Goal: Task Accomplishment & Management: Manage account settings

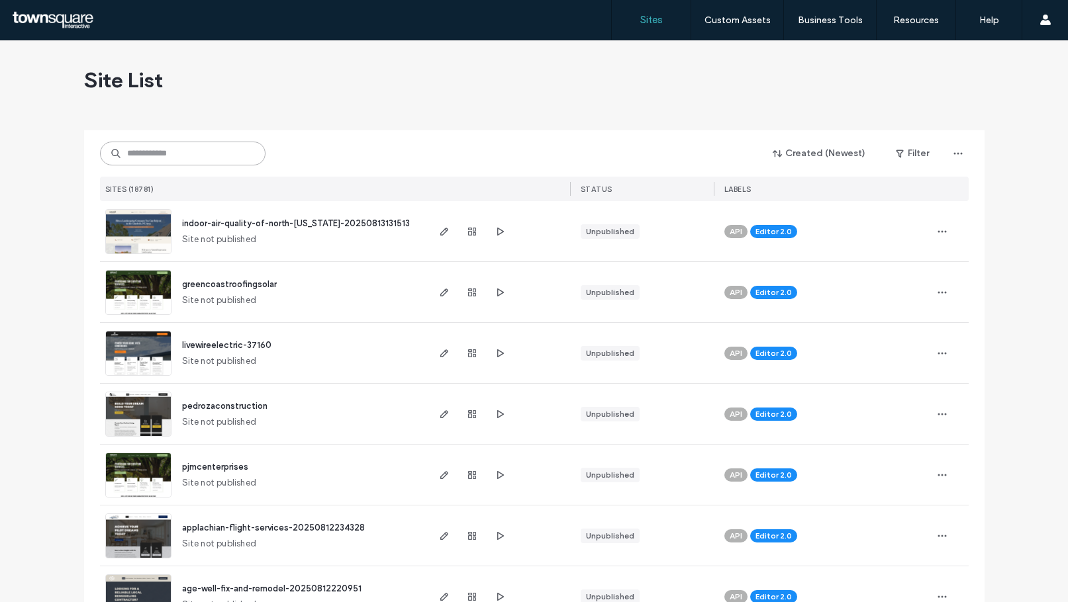
click at [221, 155] on input at bounding box center [183, 154] width 166 height 24
paste input "**********"
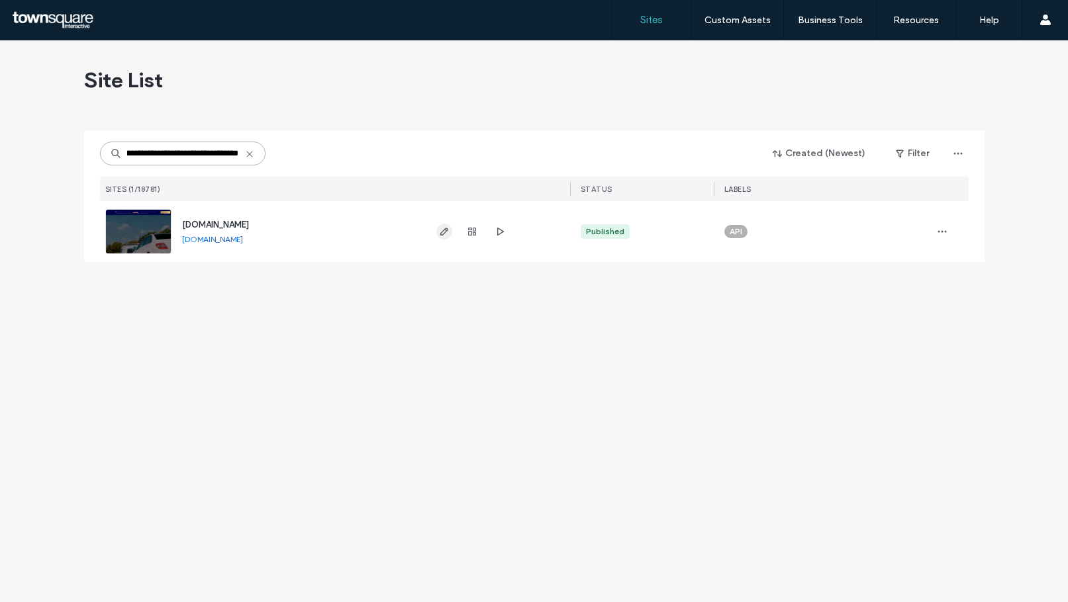
type input "**********"
click at [439, 232] on icon "button" at bounding box center [444, 231] width 11 height 11
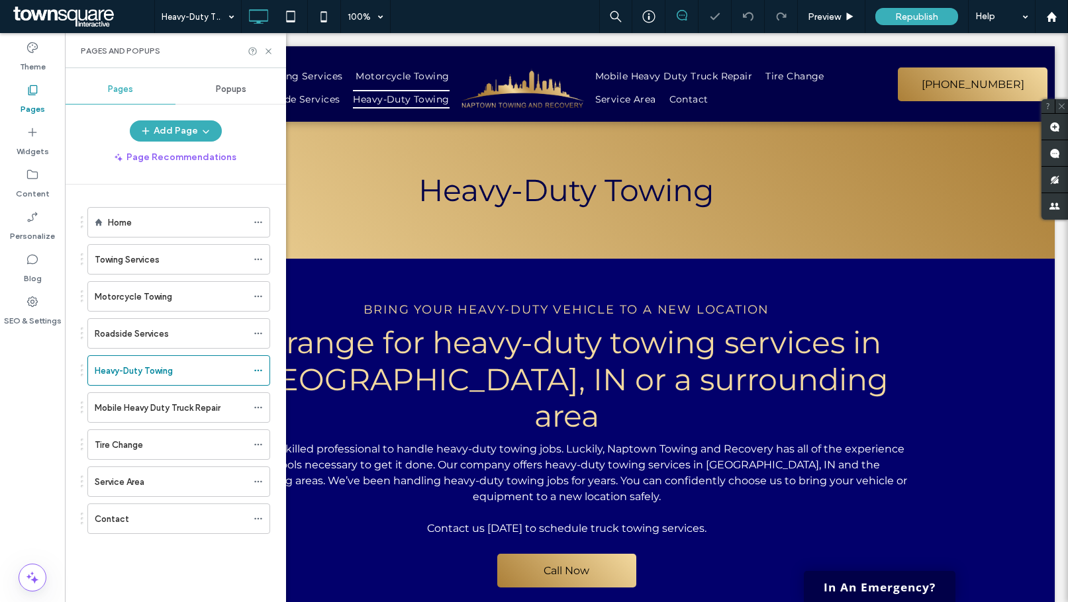
click at [401, 344] on div "Click to edit in Flex Mode" at bounding box center [566, 437] width 976 height 356
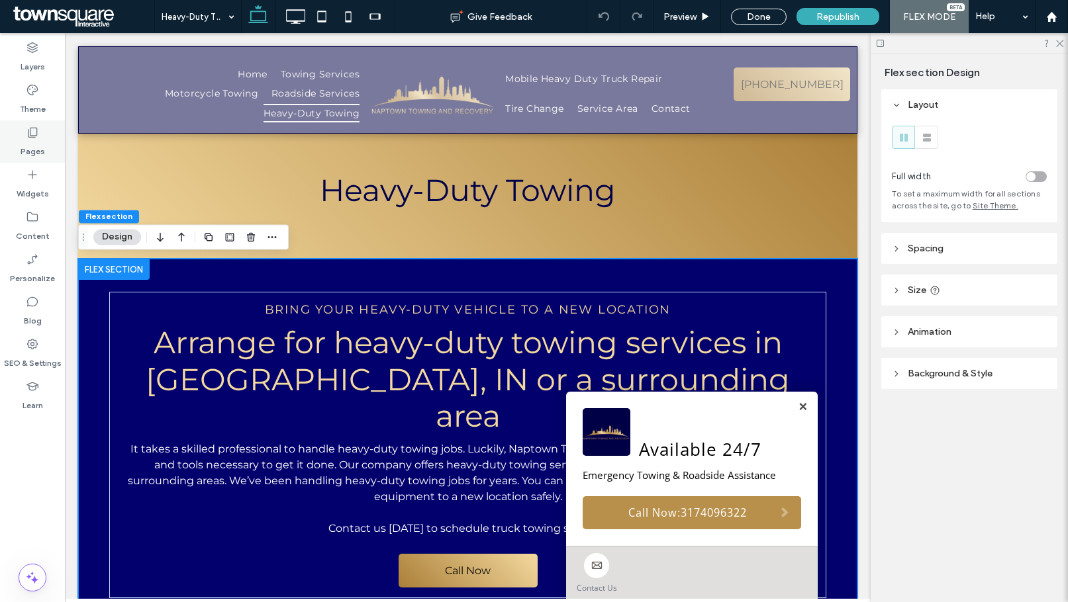
click at [44, 139] on div "Pages" at bounding box center [32, 141] width 65 height 42
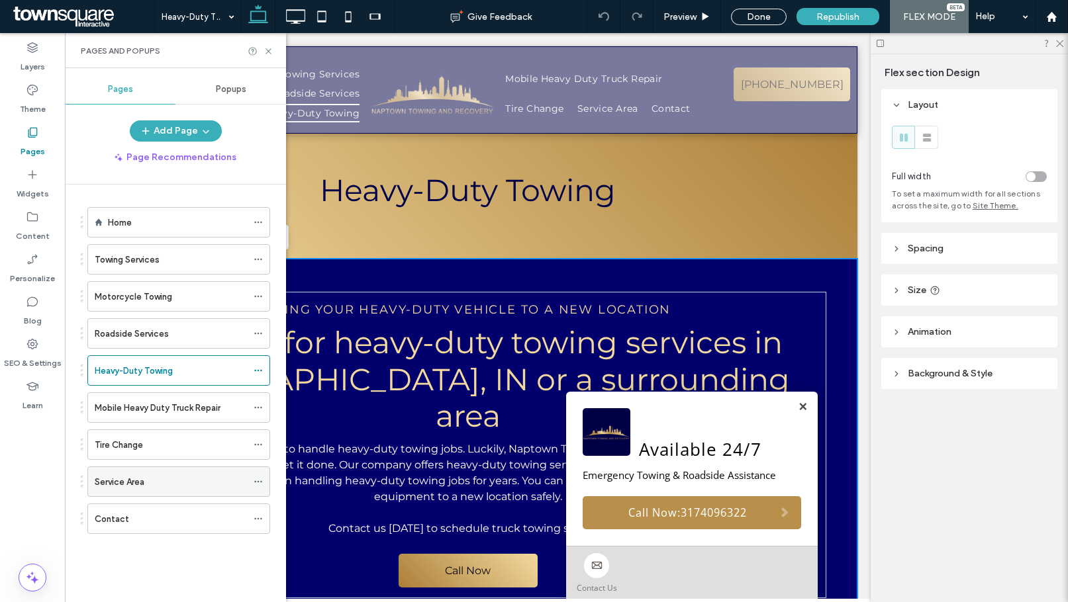
click at [140, 477] on label "Service Area" at bounding box center [120, 482] width 50 height 23
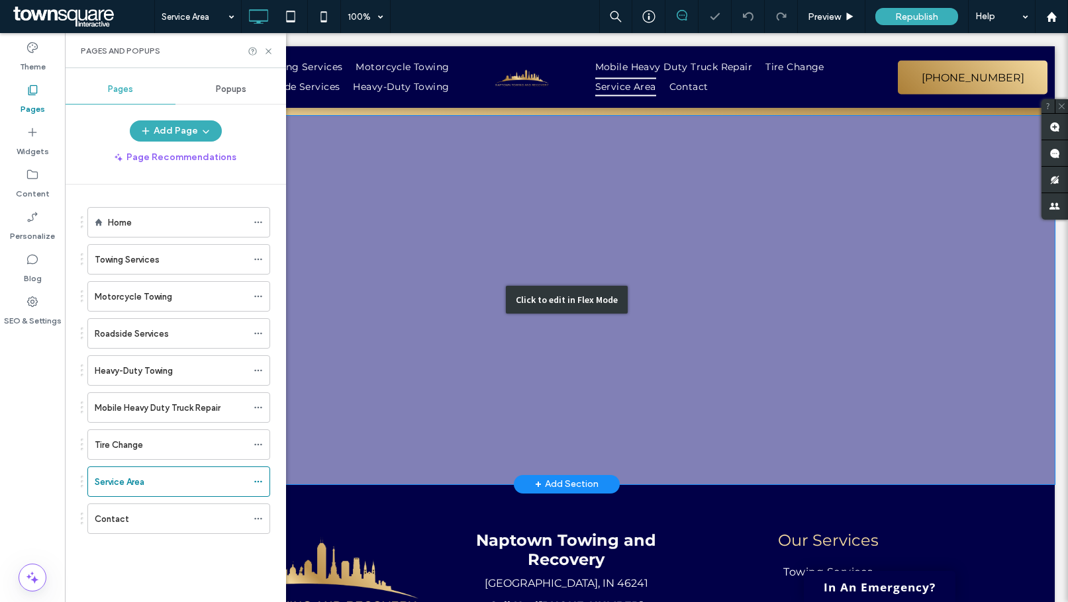
scroll to position [319, 0]
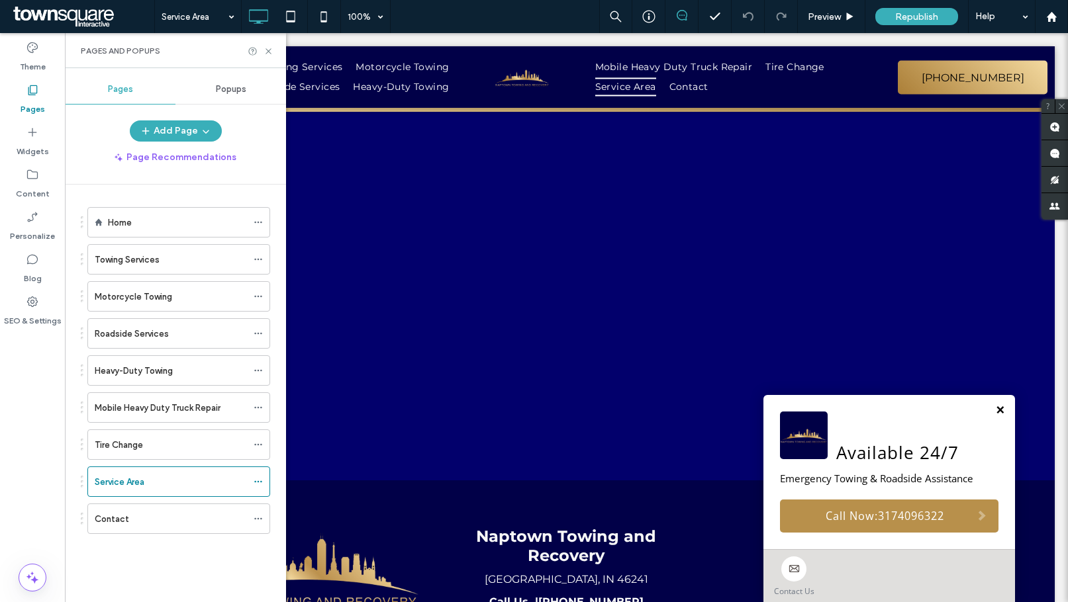
click at [995, 411] on link at bounding box center [1000, 410] width 10 height 12
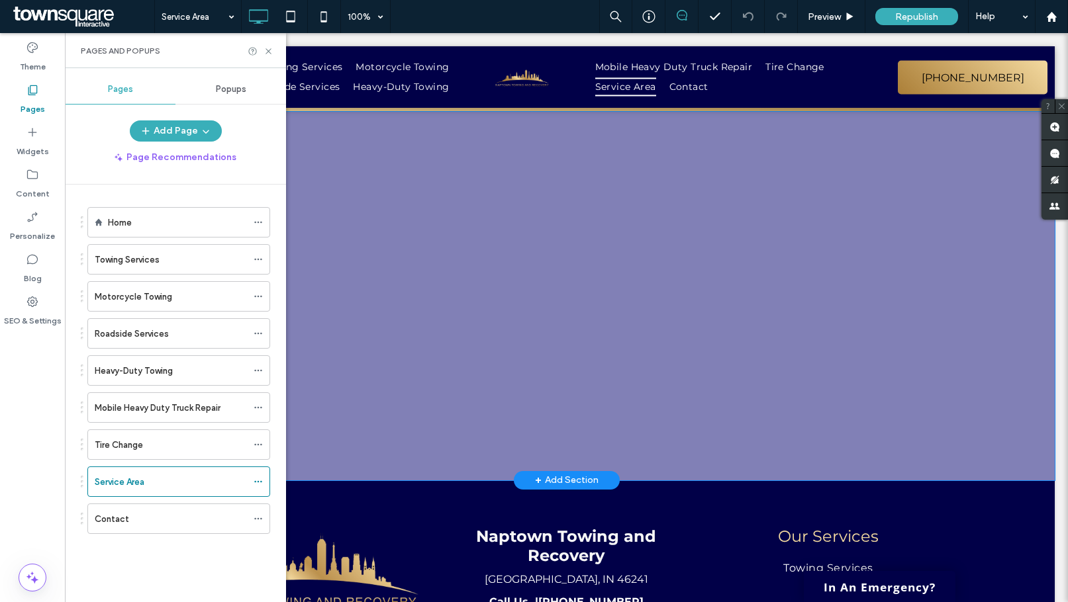
click at [573, 473] on div "+ Add Section" at bounding box center [567, 480] width 64 height 15
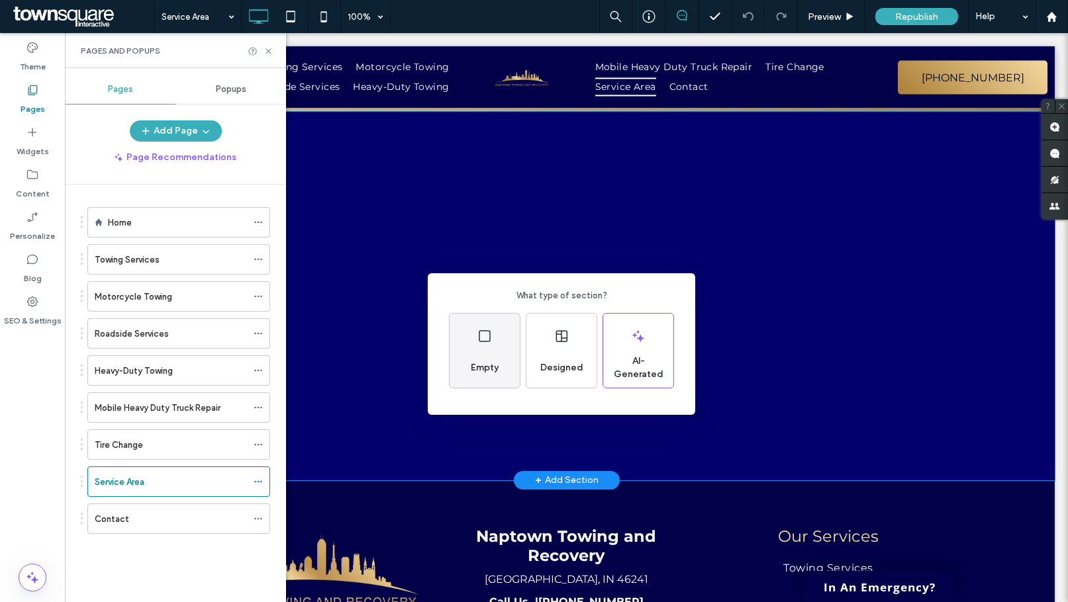
click at [504, 365] on span "Empty" at bounding box center [484, 367] width 38 height 13
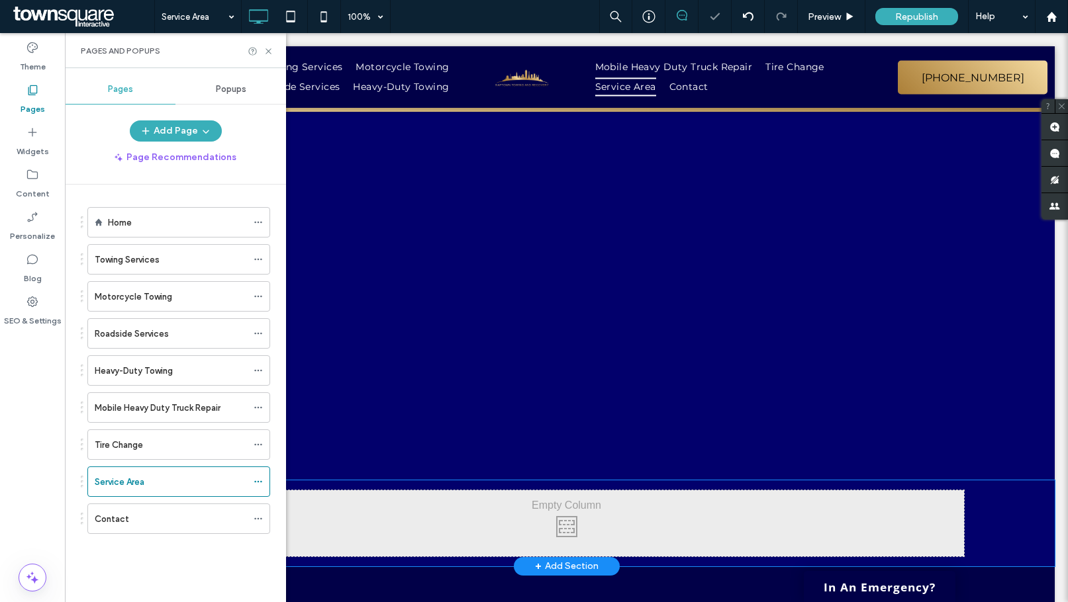
click at [543, 491] on div "Click To Paste Click To Paste" at bounding box center [566, 524] width 794 height 66
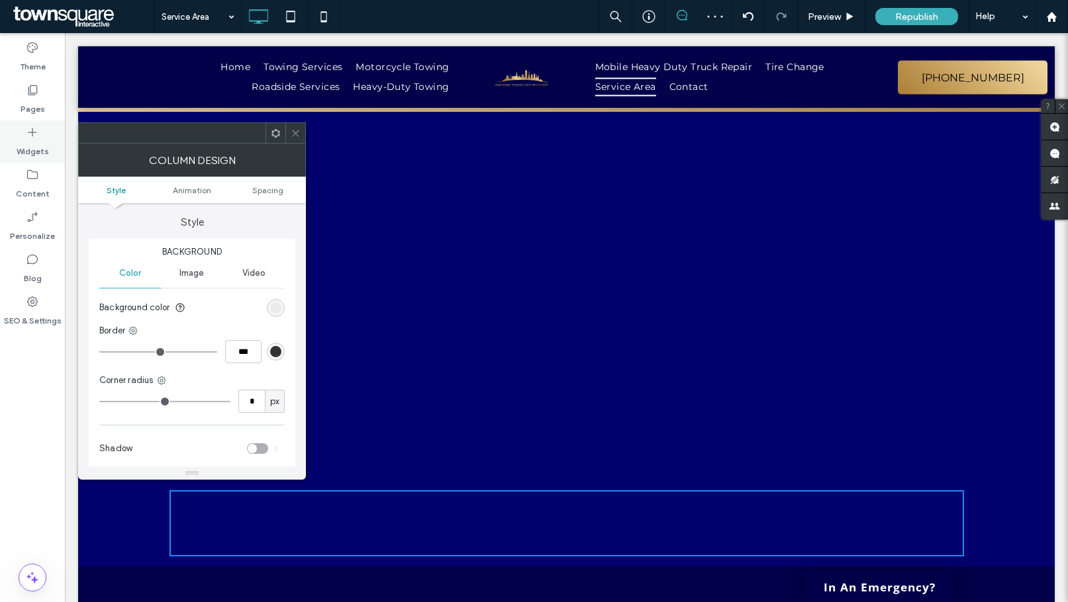
click at [32, 140] on label "Widgets" at bounding box center [33, 148] width 32 height 19
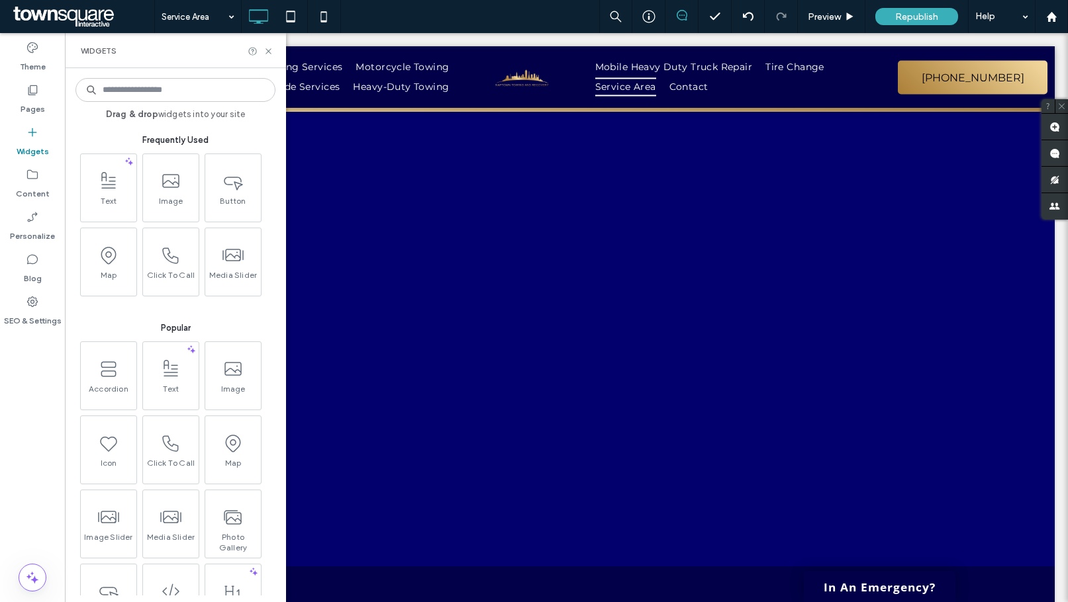
click at [111, 198] on span "Text" at bounding box center [109, 205] width 56 height 19
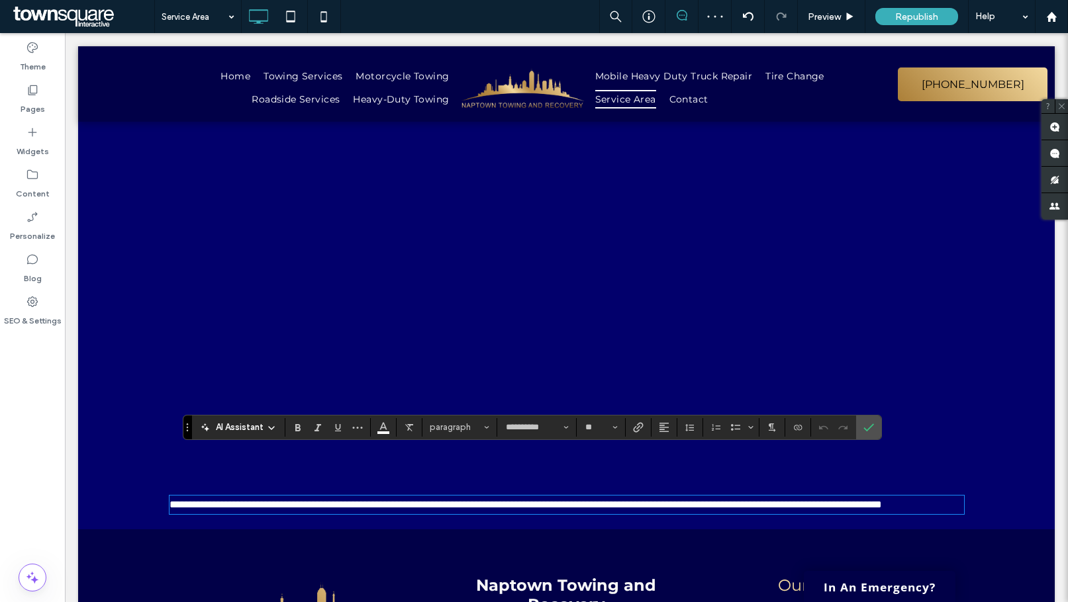
click at [940, 481] on div "**********" at bounding box center [566, 505] width 976 height 49
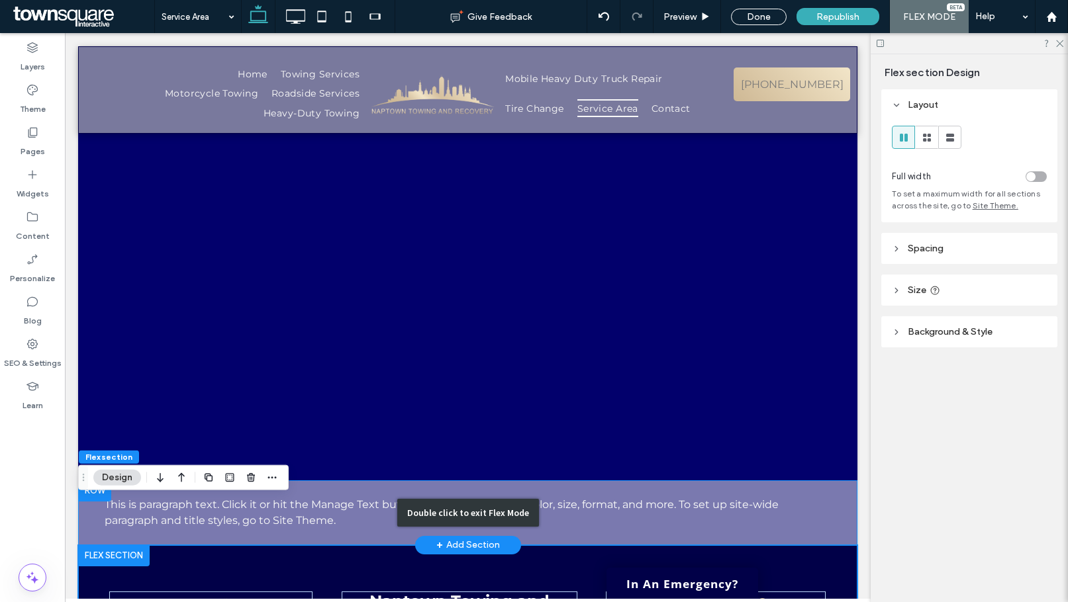
click at [361, 481] on div "Double click to exit Flex Mode" at bounding box center [467, 513] width 779 height 65
click at [312, 481] on div "Double click to exit Flex Mode" at bounding box center [467, 513] width 779 height 65
click at [335, 481] on div "Double click to exit Flex Mode" at bounding box center [467, 513] width 779 height 65
click at [347, 481] on div "Double click to exit Flex Mode" at bounding box center [467, 513] width 779 height 65
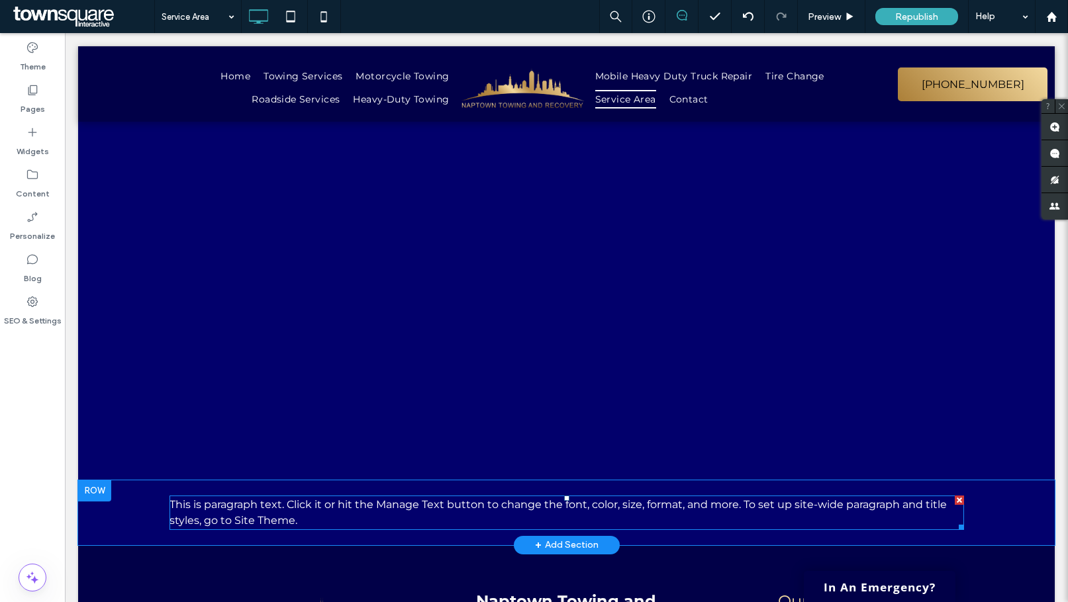
click at [440, 497] on p "This is paragraph text. Click it or hit the Manage Text button to change the fo…" at bounding box center [566, 513] width 794 height 32
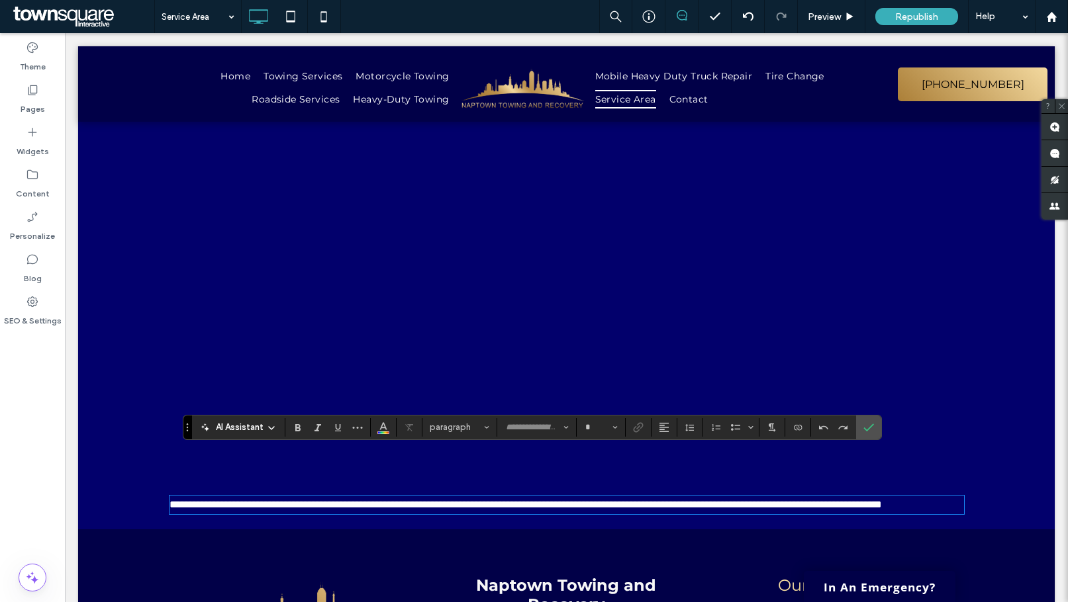
type input "**********"
type input "**"
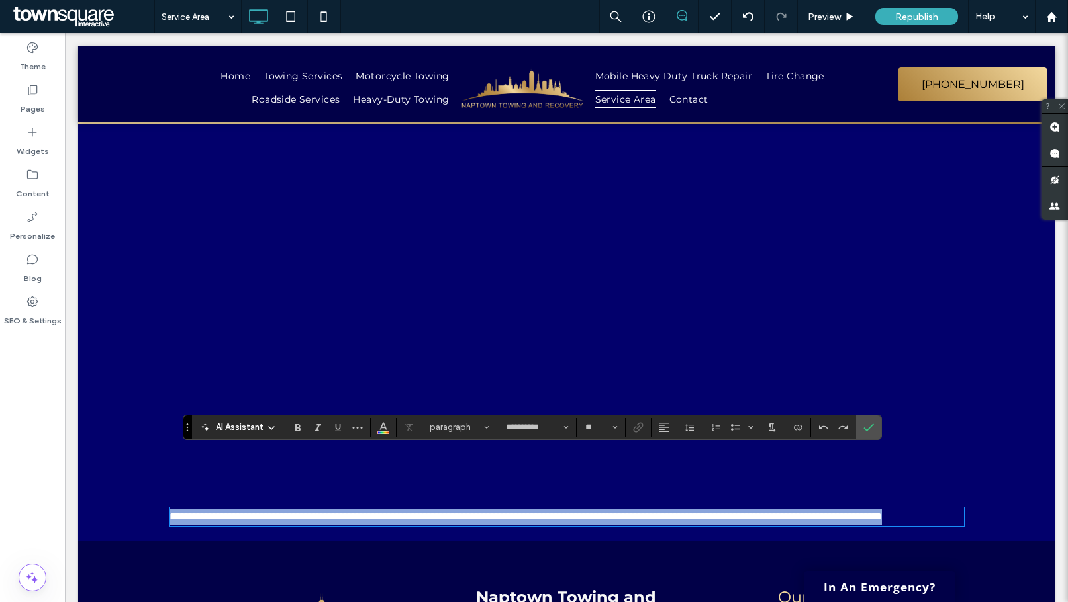
scroll to position [331, 0]
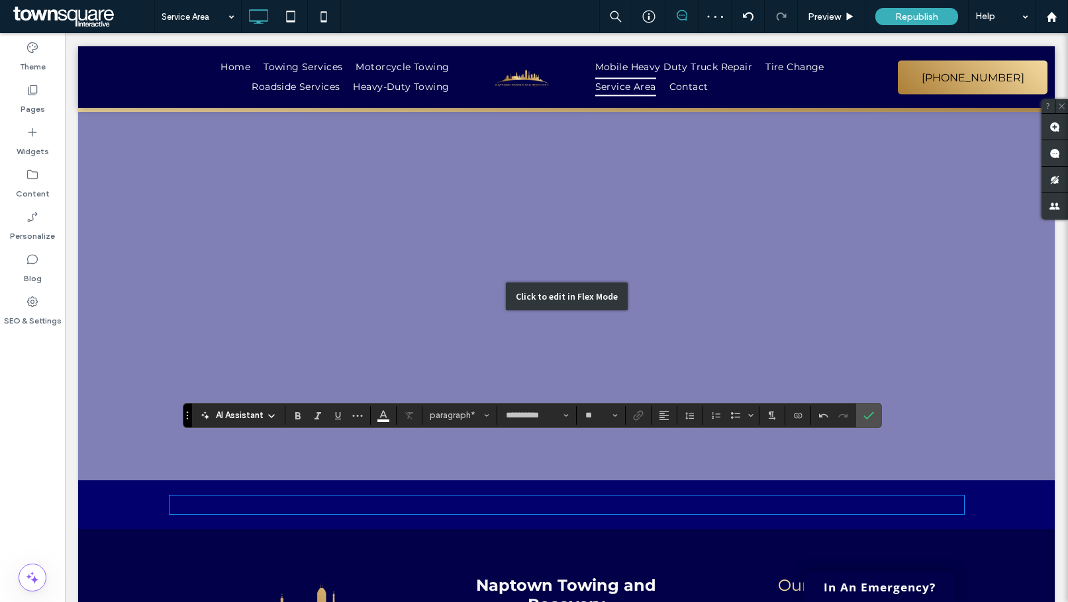
click at [136, 388] on div "Click to edit in Flex Mode" at bounding box center [566, 296] width 976 height 369
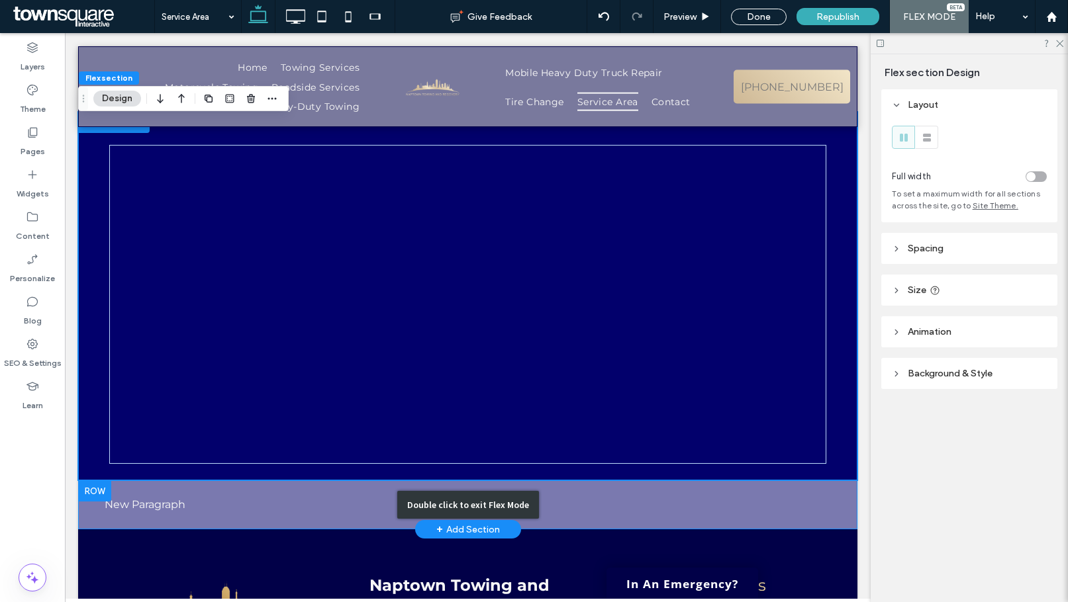
click at [187, 481] on div "Double click to exit Flex Mode" at bounding box center [467, 505] width 779 height 49
click at [179, 481] on div "Double click to exit Flex Mode" at bounding box center [467, 505] width 779 height 49
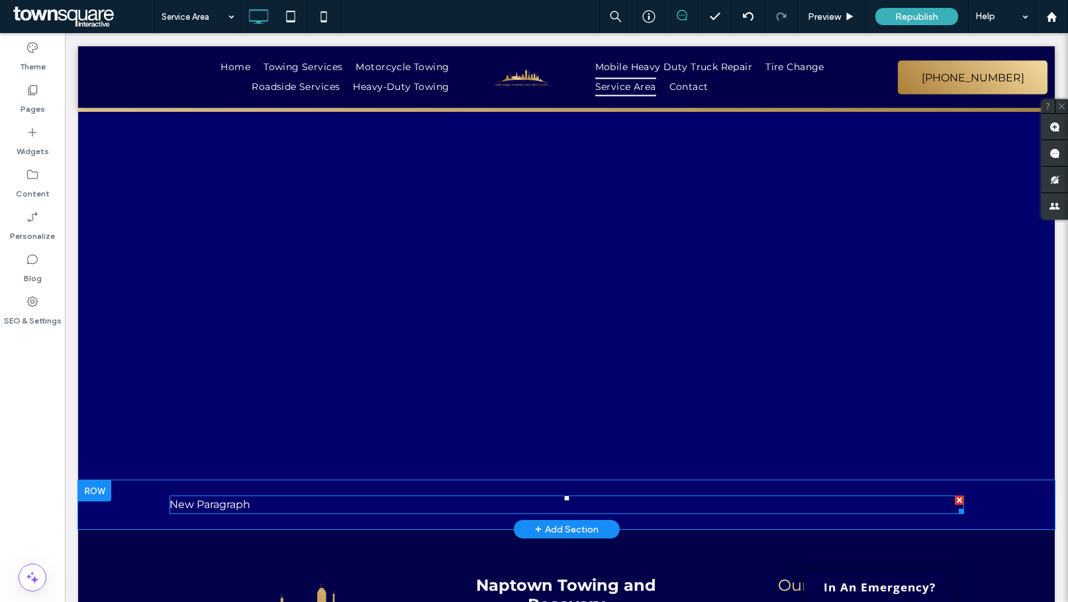
click at [215, 497] on p "New Paragraph" at bounding box center [566, 505] width 794 height 16
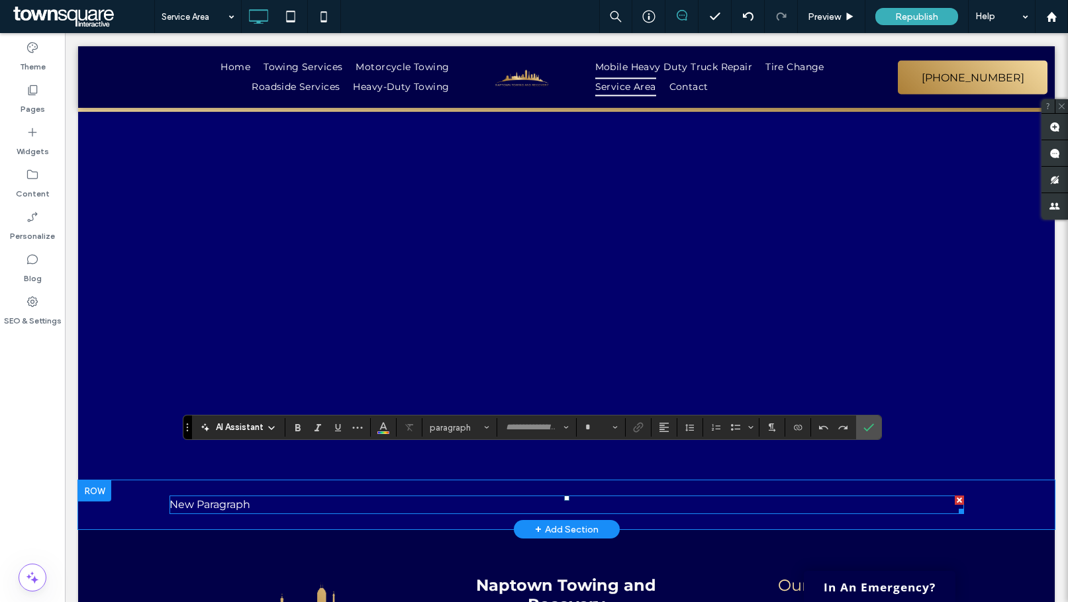
type input "**********"
type input "**"
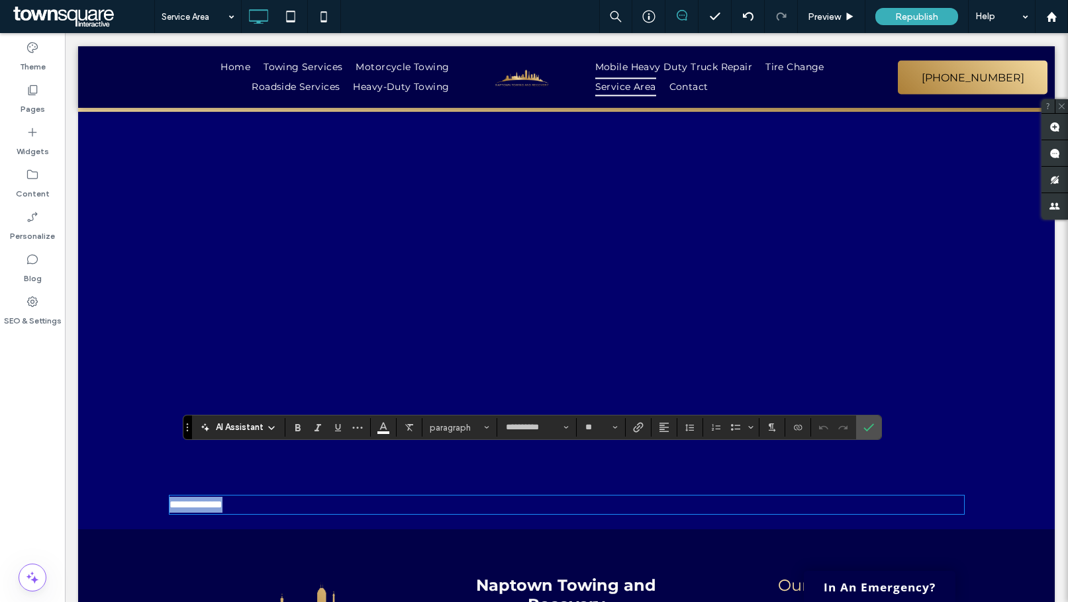
drag, startPoint x: 287, startPoint y: 454, endPoint x: 163, endPoint y: 449, distance: 123.9
click at [163, 481] on div "**********" at bounding box center [566, 505] width 976 height 49
click at [123, 481] on div "﻿ Click To Paste Click To Paste Click To Paste Click To Paste Click To Paste Cl…" at bounding box center [566, 505] width 976 height 49
click at [686, 497] on p "﻿" at bounding box center [566, 505] width 794 height 16
click at [943, 496] on div "﻿" at bounding box center [566, 505] width 794 height 19
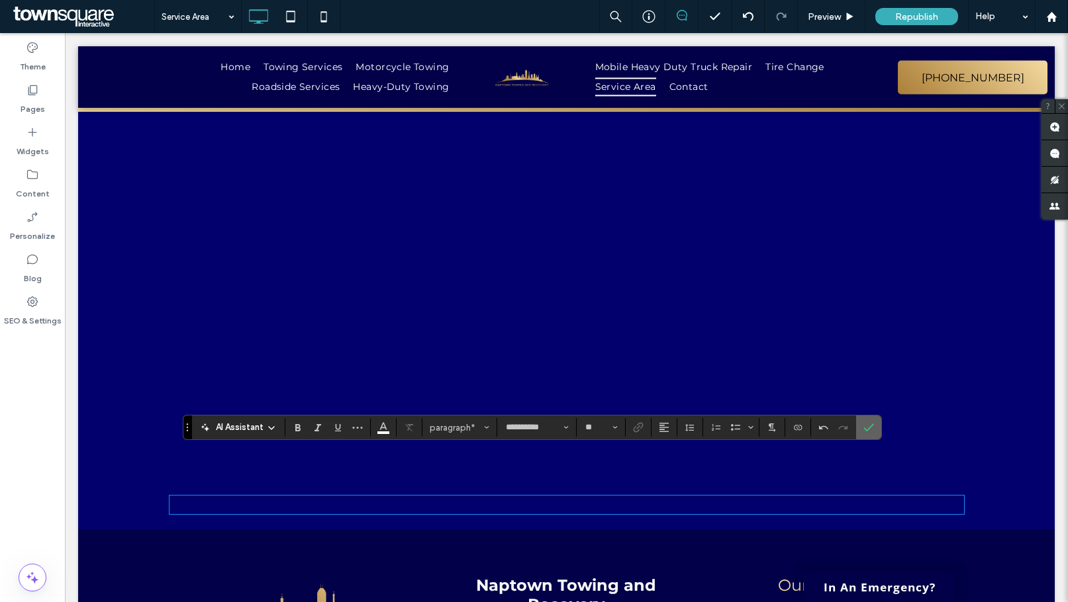
click at [863, 422] on span "Confirm" at bounding box center [866, 428] width 6 height 24
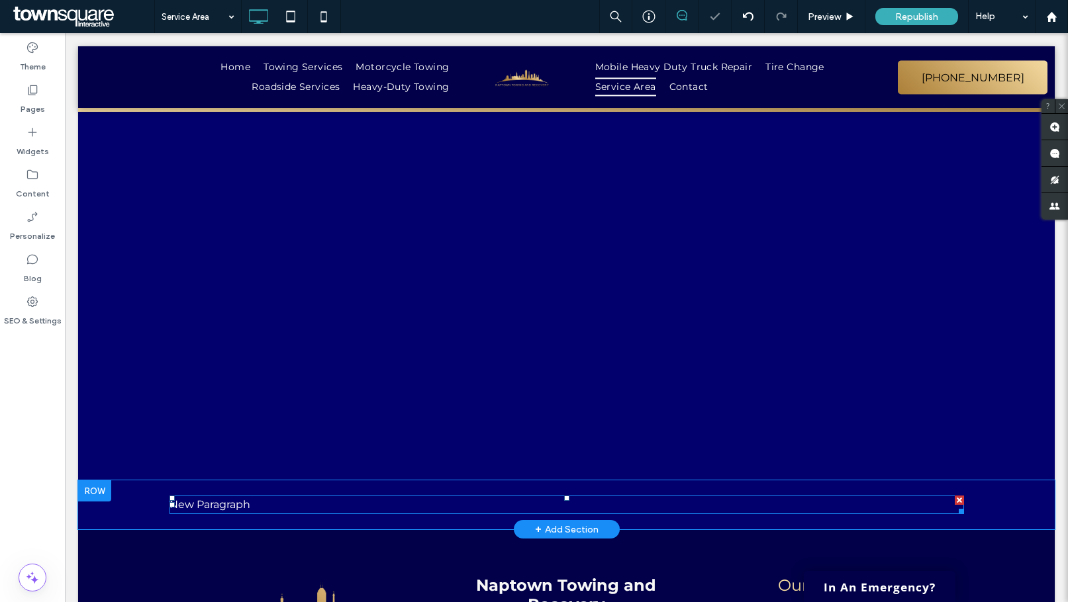
click at [955, 496] on div at bounding box center [959, 500] width 9 height 9
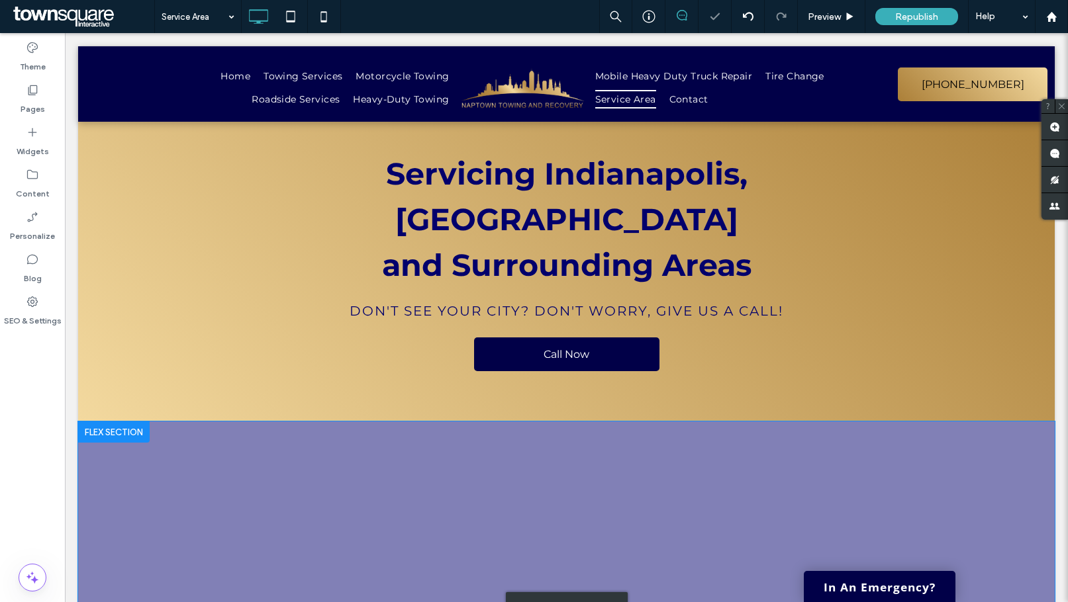
scroll to position [0, 0]
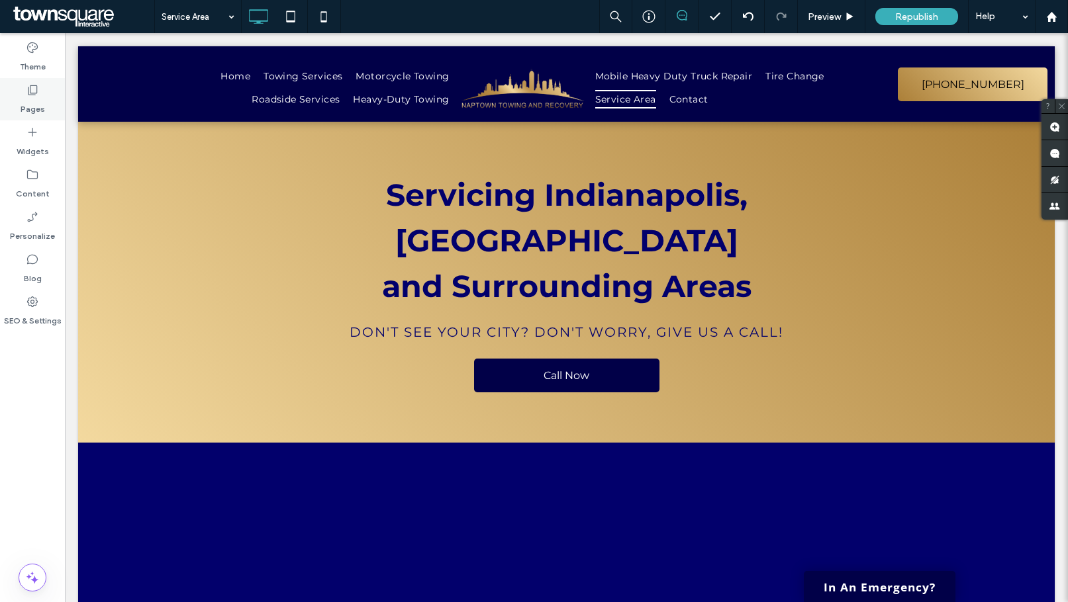
click at [47, 97] on div "Pages" at bounding box center [32, 99] width 65 height 42
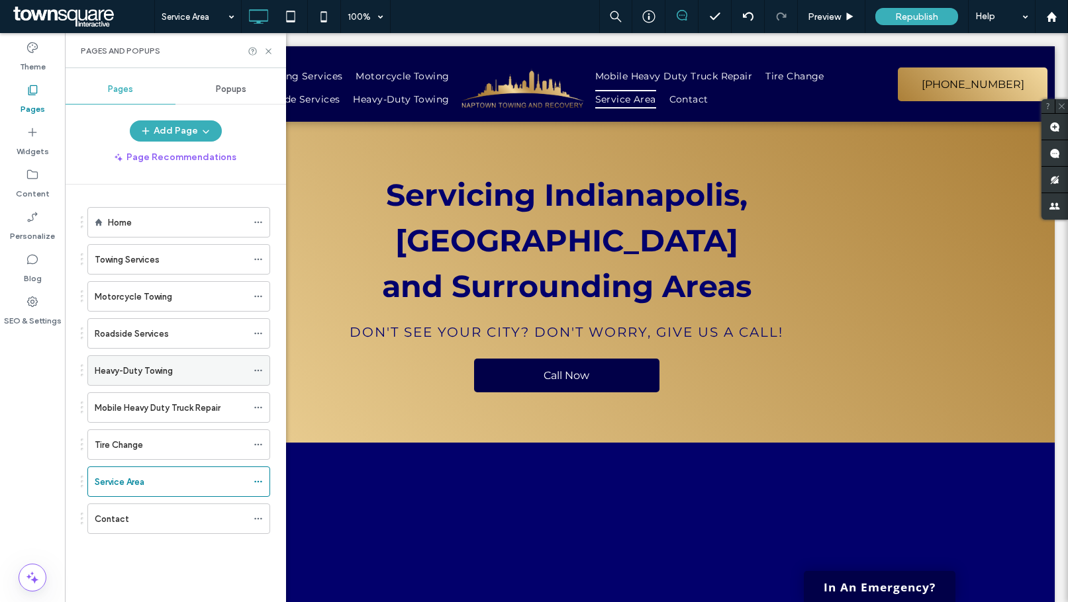
click at [257, 368] on icon at bounding box center [258, 370] width 9 height 9
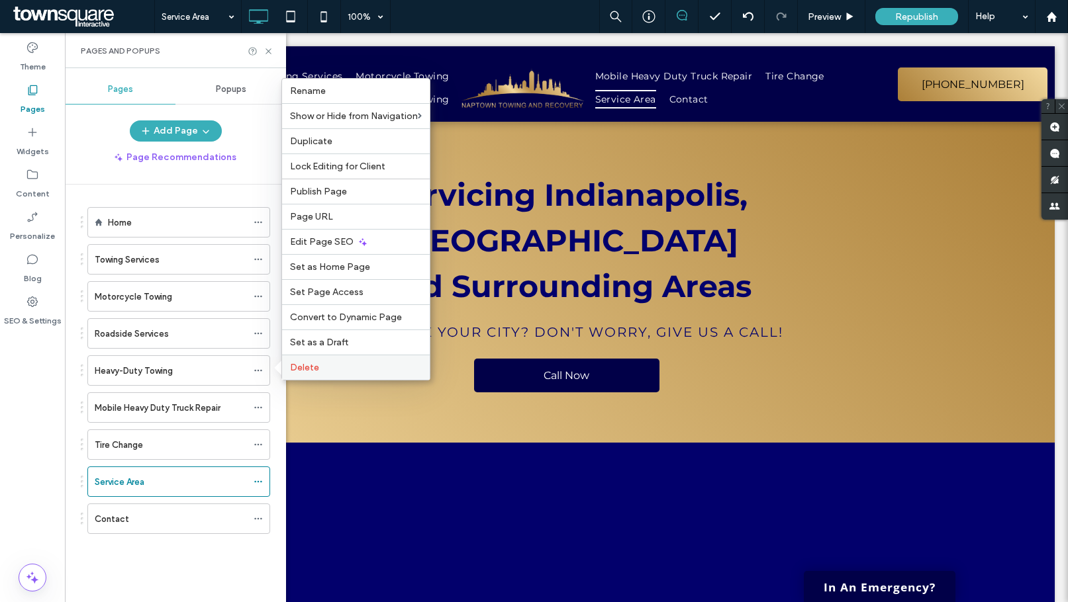
click at [299, 369] on span "Delete" at bounding box center [304, 367] width 29 height 11
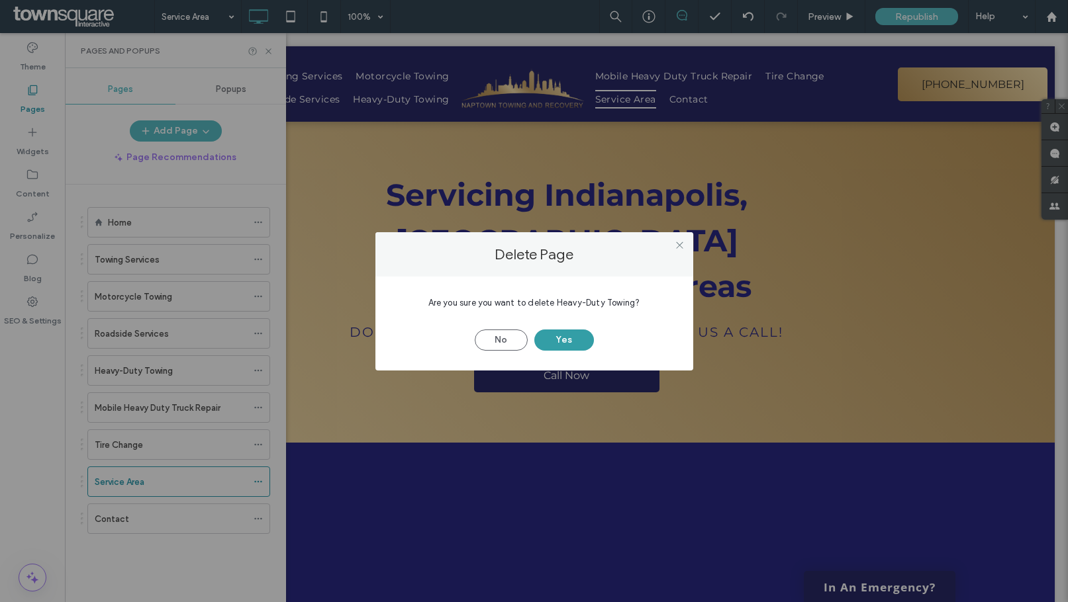
click at [555, 338] on button "Yes" at bounding box center [564, 340] width 60 height 21
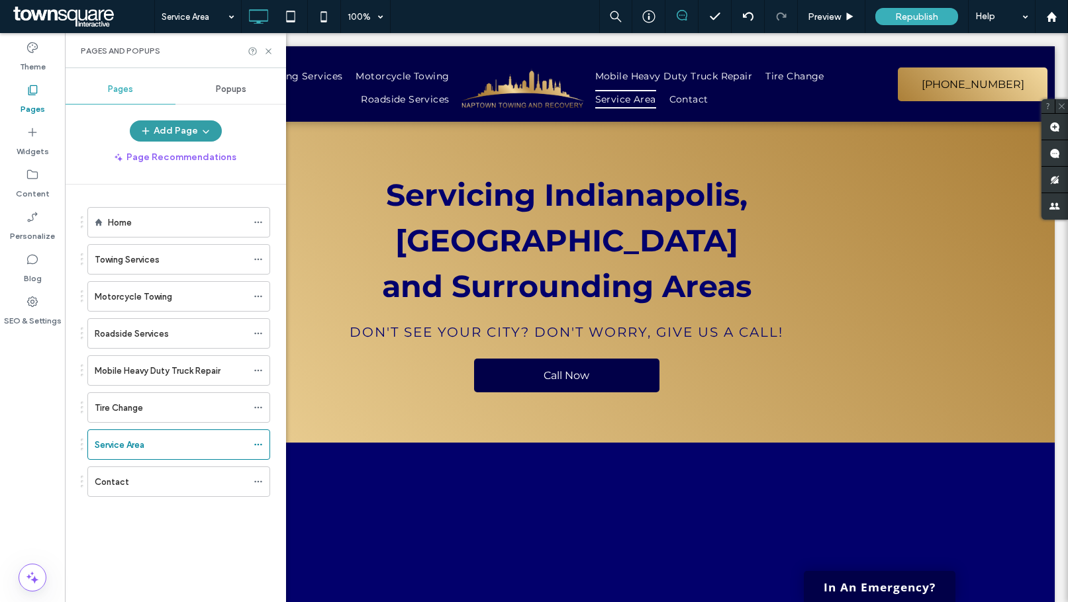
click at [146, 131] on use "button" at bounding box center [145, 131] width 7 height 7
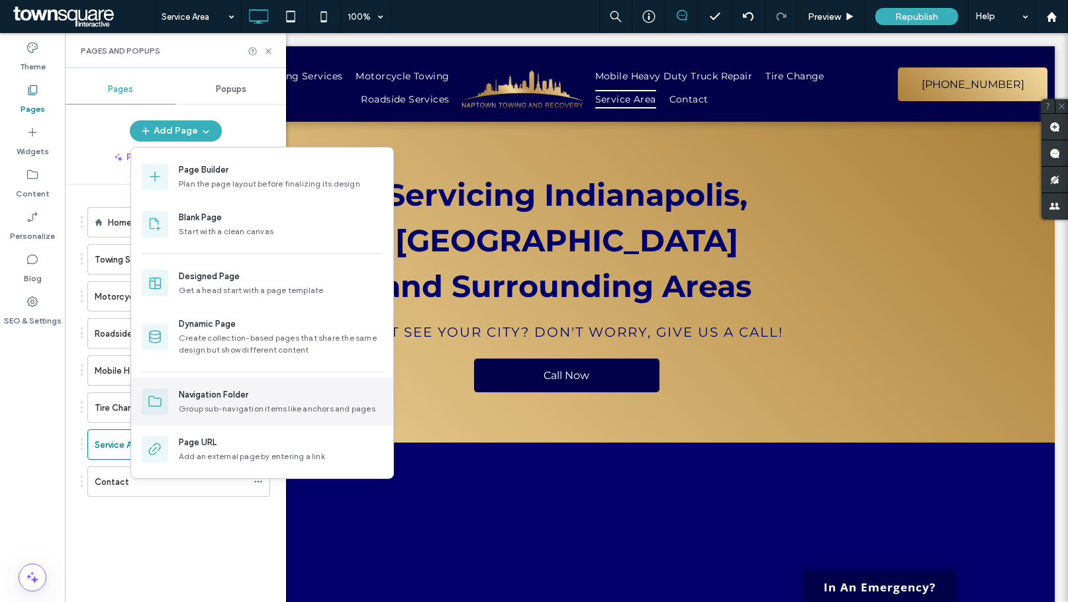
click at [211, 410] on div "Group sub-navigation items like anchors and pages" at bounding box center [281, 409] width 204 height 12
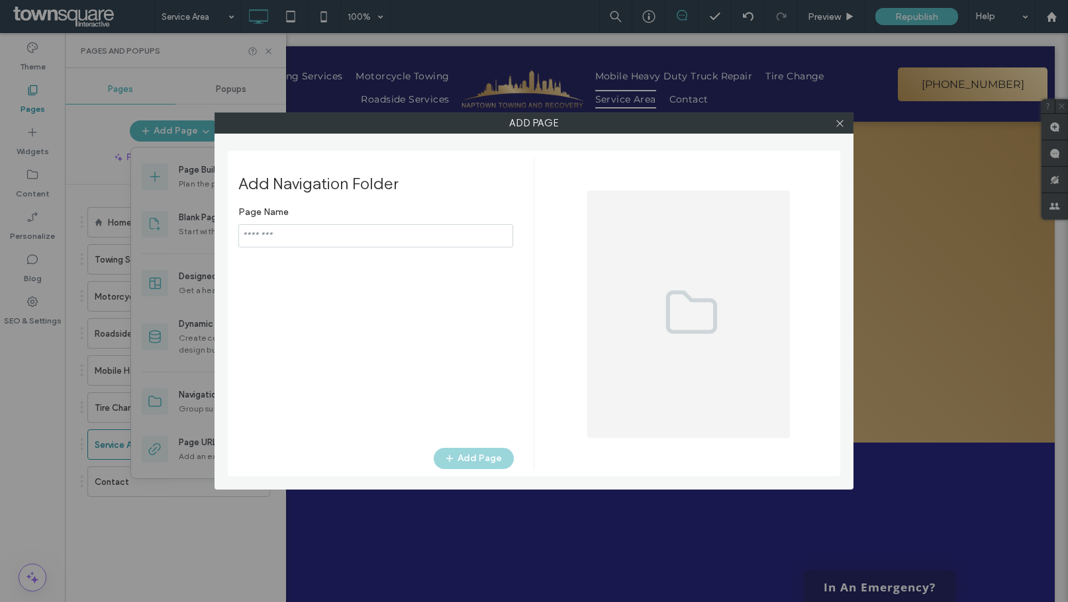
click at [312, 235] on input "notEmpty" at bounding box center [375, 235] width 275 height 23
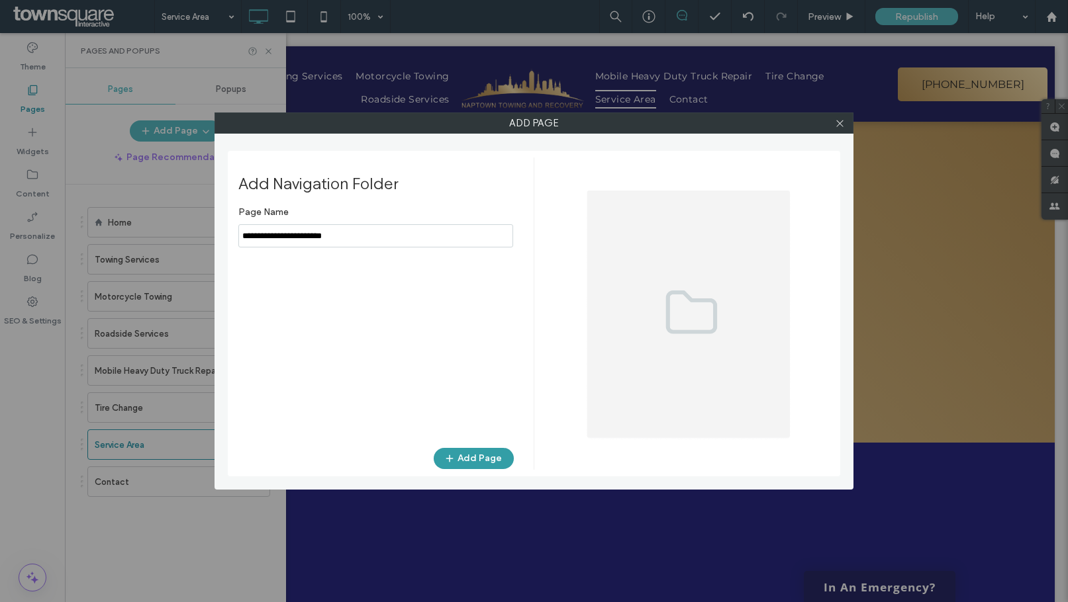
type input "**********"
click at [469, 462] on button "Add Page" at bounding box center [474, 458] width 80 height 21
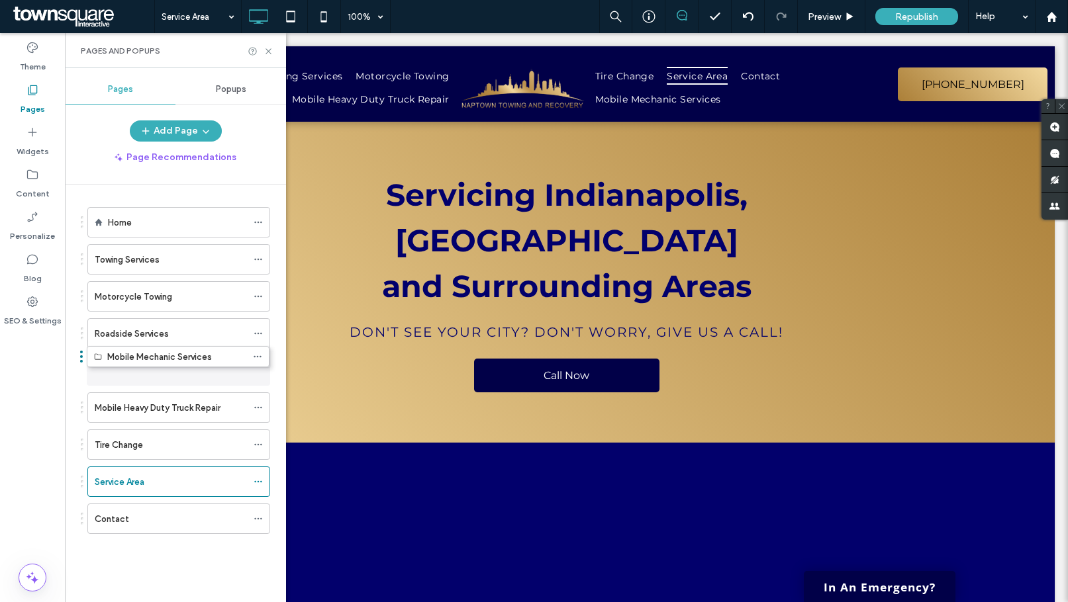
drag, startPoint x: 113, startPoint y: 516, endPoint x: 106, endPoint y: 392, distance: 124.7
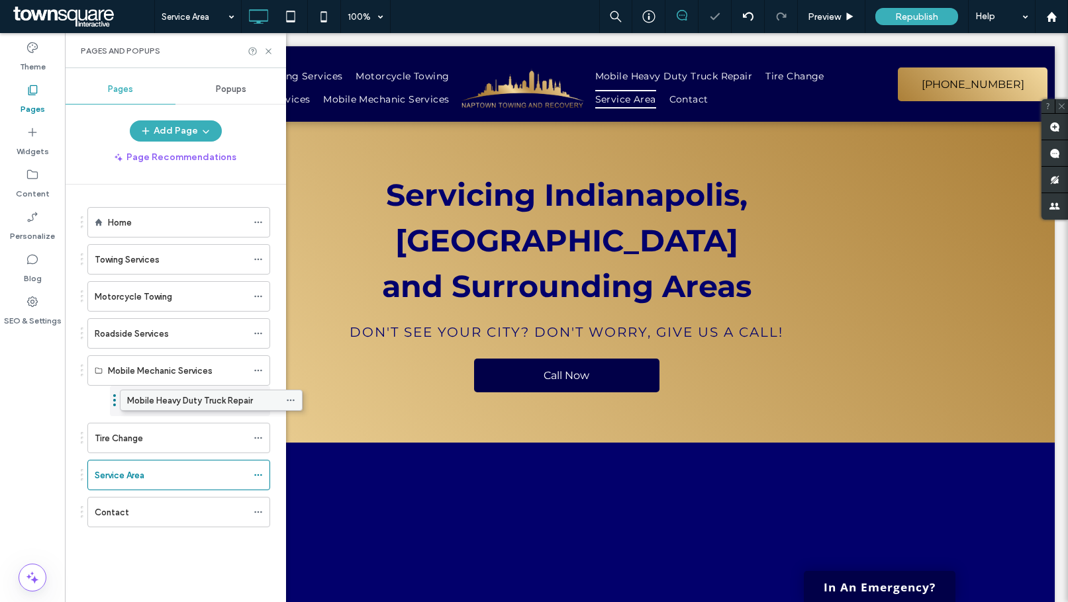
drag, startPoint x: 100, startPoint y: 399, endPoint x: 132, endPoint y: 397, distance: 32.5
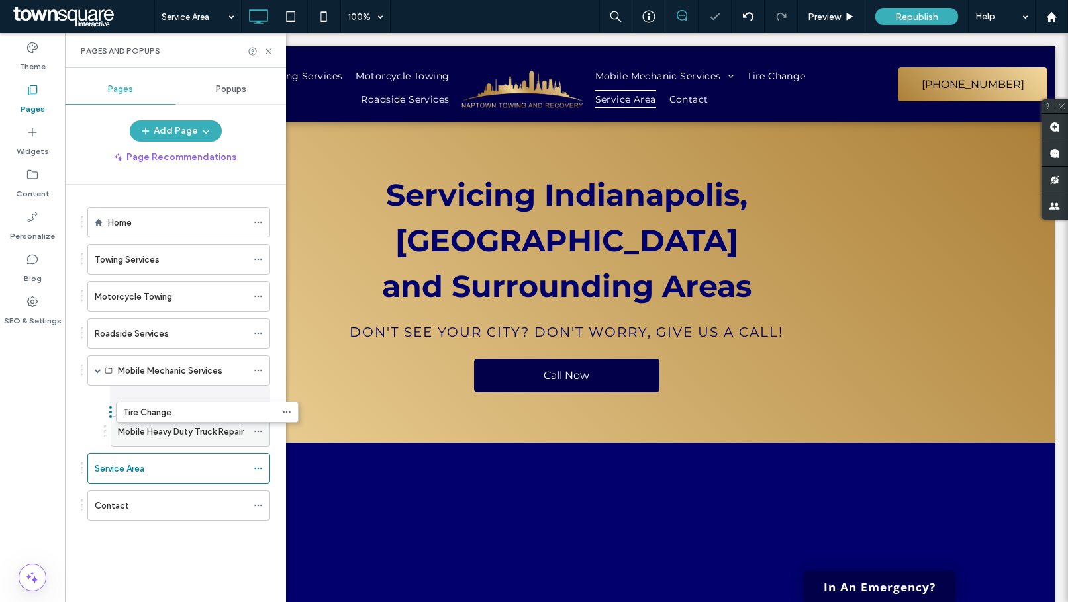
drag, startPoint x: 109, startPoint y: 434, endPoint x: 122, endPoint y: 408, distance: 29.9
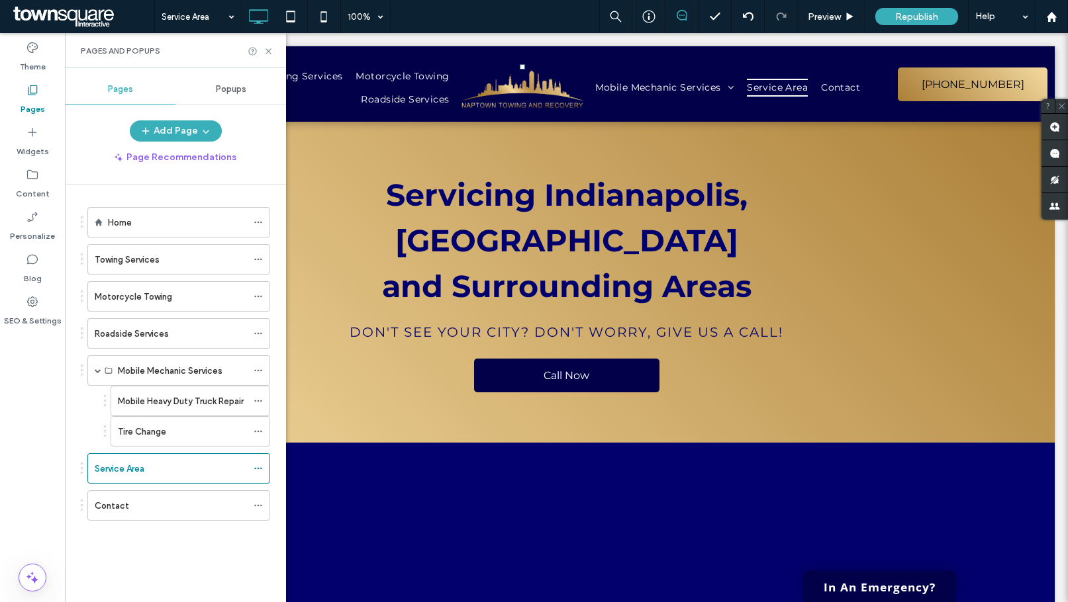
click at [91, 426] on div "Mobile Heavy Duty Truck Repair Tire Change" at bounding box center [175, 416] width 189 height 61
click at [189, 374] on label "Mobile Mechanic Services" at bounding box center [170, 370] width 105 height 23
click at [156, 330] on label "Roadside Services" at bounding box center [132, 333] width 74 height 23
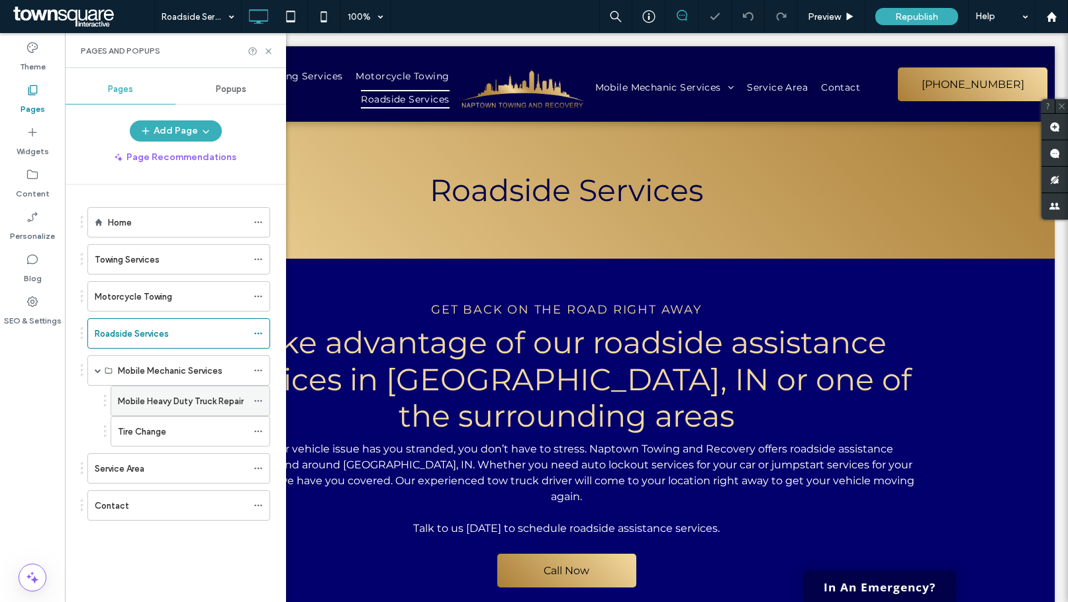
click at [166, 402] on label "Mobile Heavy Duty Truck Repair" at bounding box center [181, 401] width 126 height 23
click at [0, 0] on div at bounding box center [0, 0] width 0 height 0
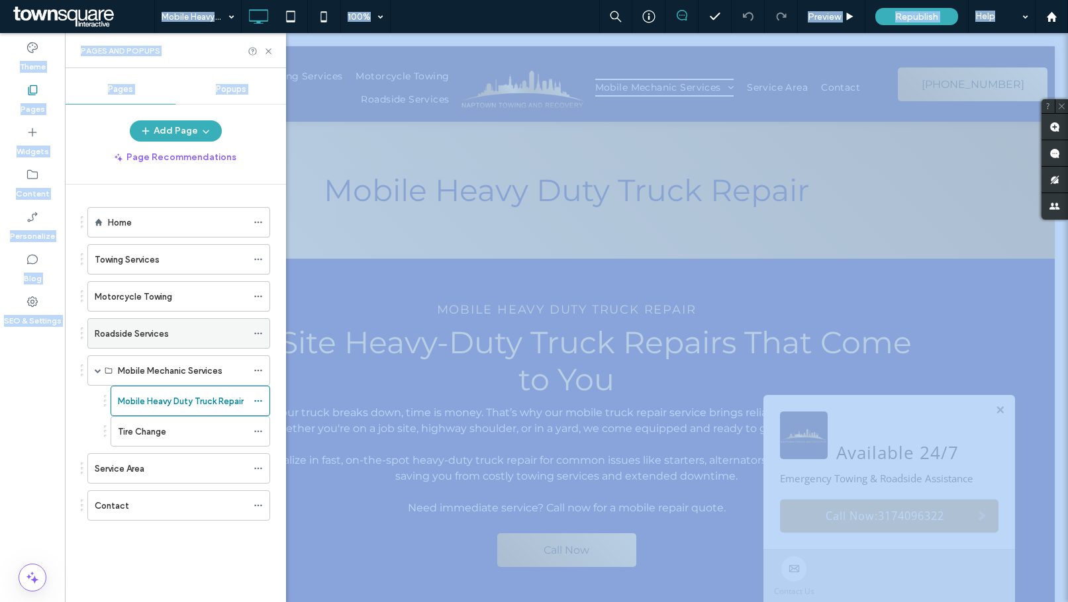
click at [258, 336] on icon at bounding box center [258, 333] width 9 height 9
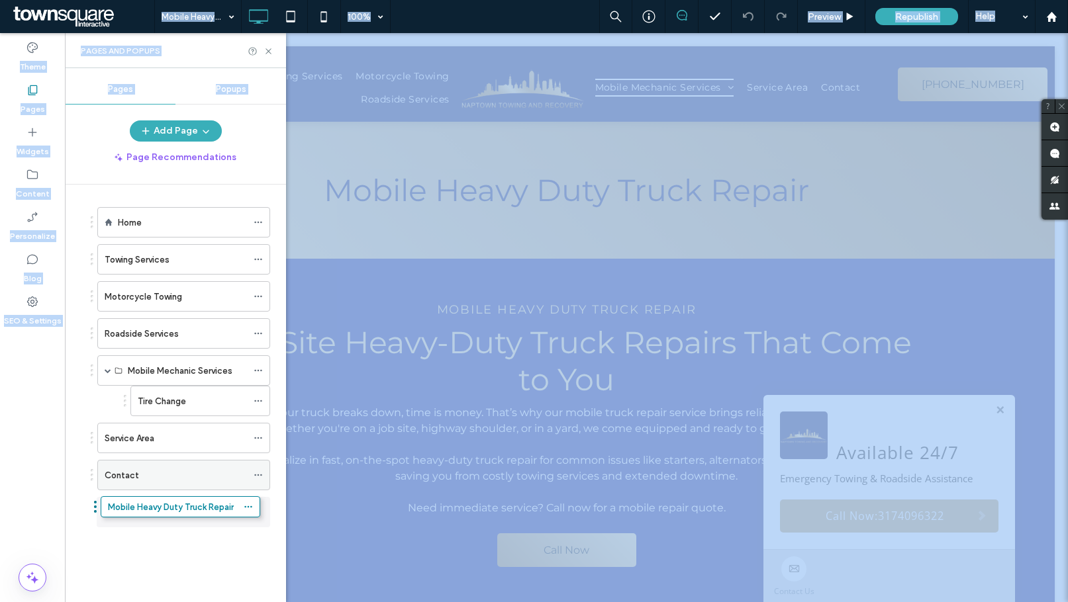
drag, startPoint x: 162, startPoint y: 407, endPoint x: 161, endPoint y: 490, distance: 82.8
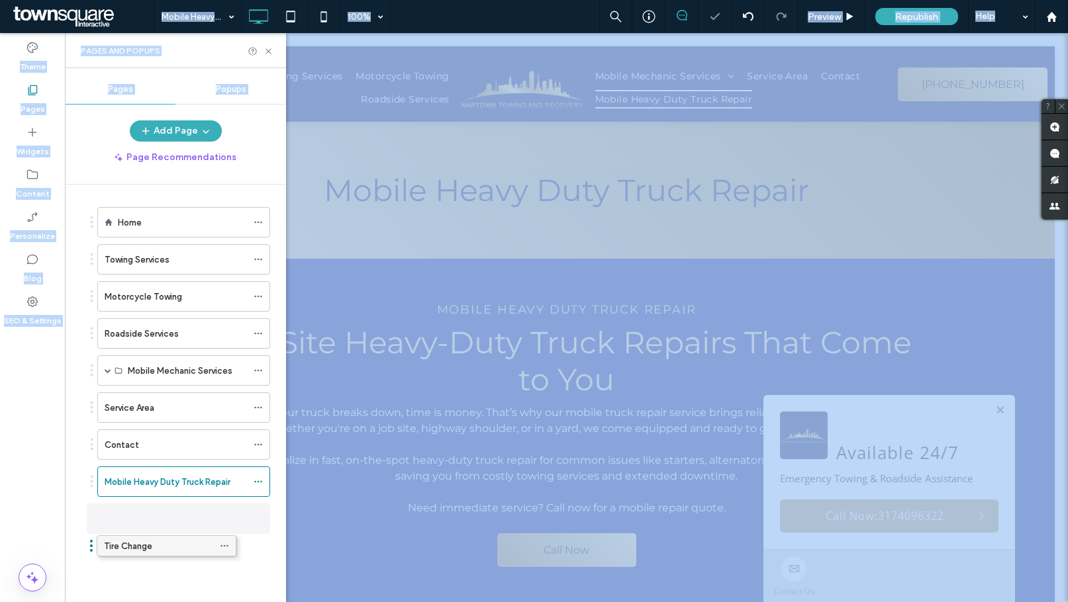
drag, startPoint x: 158, startPoint y: 397, endPoint x: 124, endPoint y: 540, distance: 146.9
click at [254, 370] on icon at bounding box center [258, 370] width 9 height 9
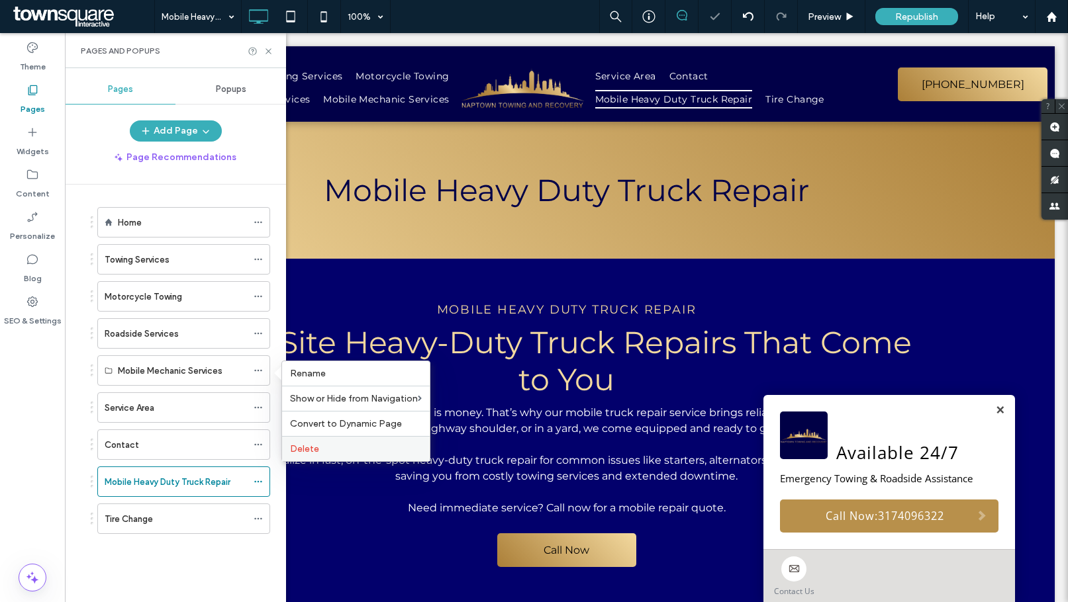
click at [302, 448] on span "Delete" at bounding box center [304, 449] width 29 height 11
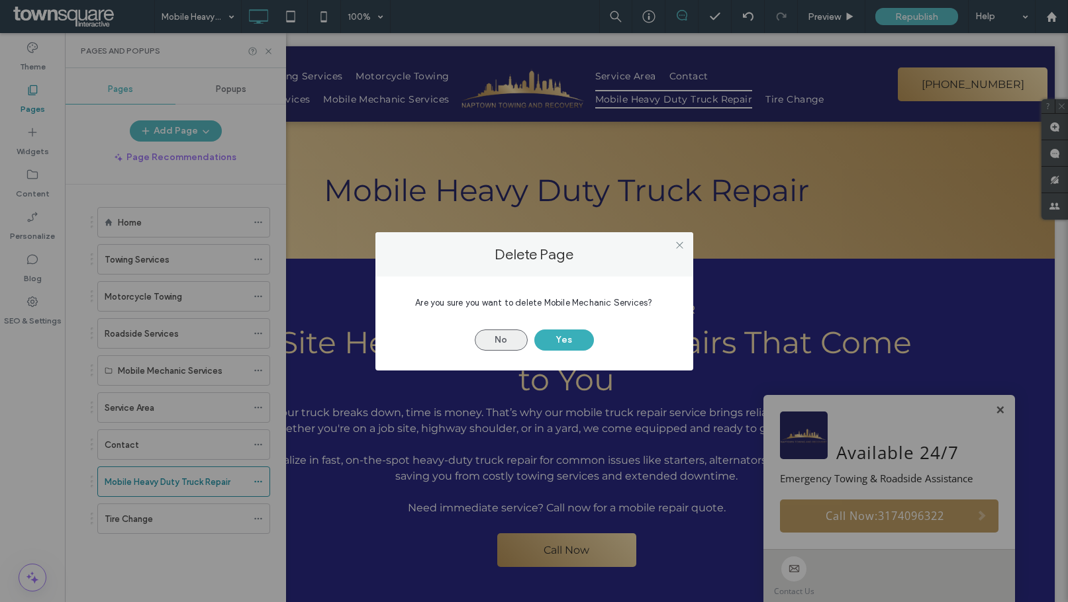
click at [498, 339] on button "No" at bounding box center [501, 340] width 53 height 21
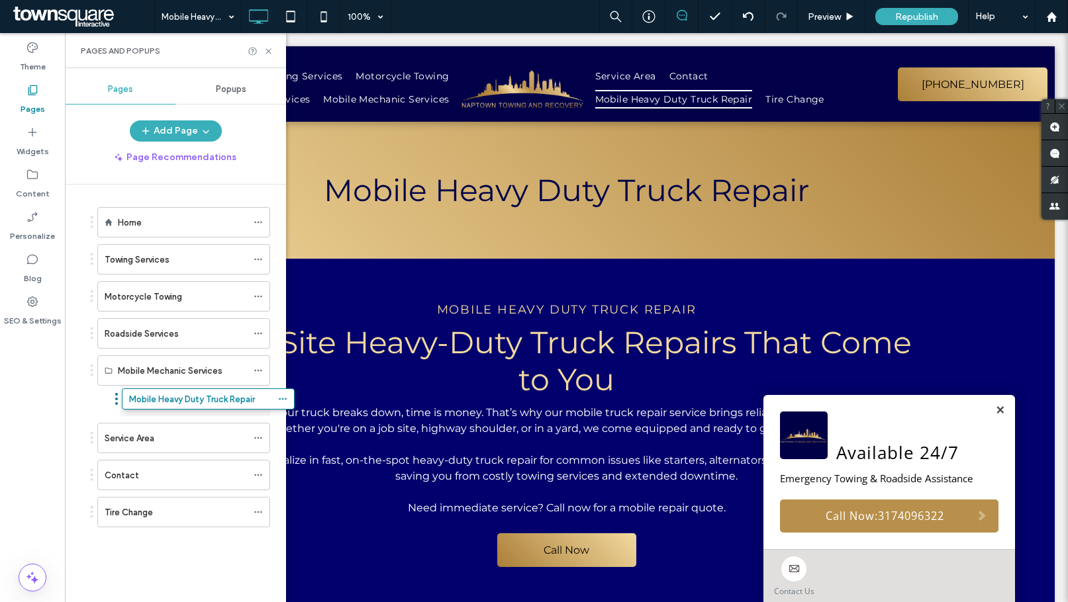
drag, startPoint x: 130, startPoint y: 486, endPoint x: 134, endPoint y: 420, distance: 65.7
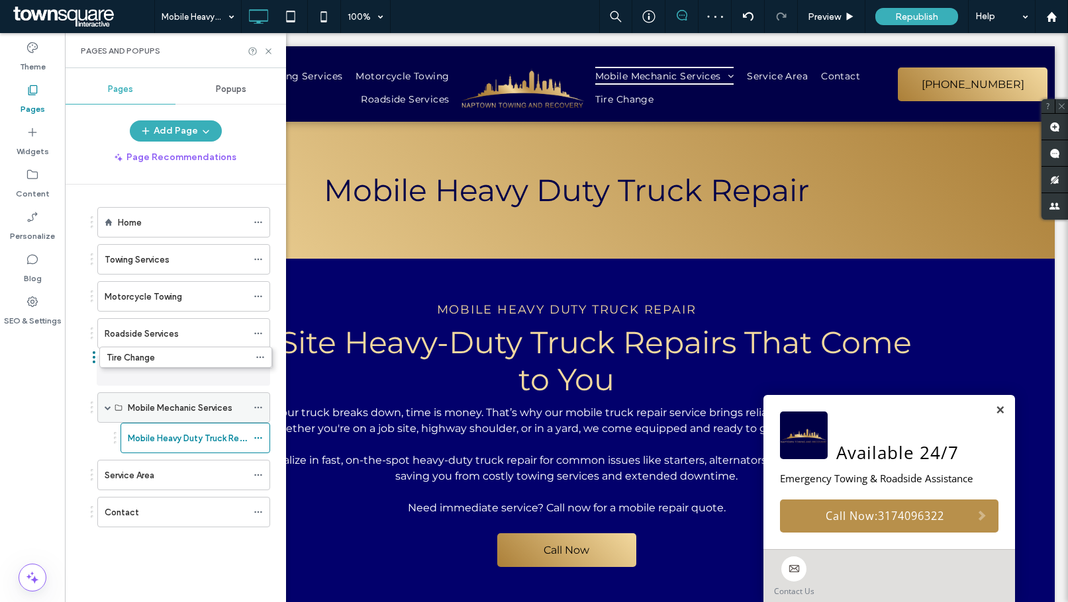
drag, startPoint x: 138, startPoint y: 510, endPoint x: 138, endPoint y: 372, distance: 138.4
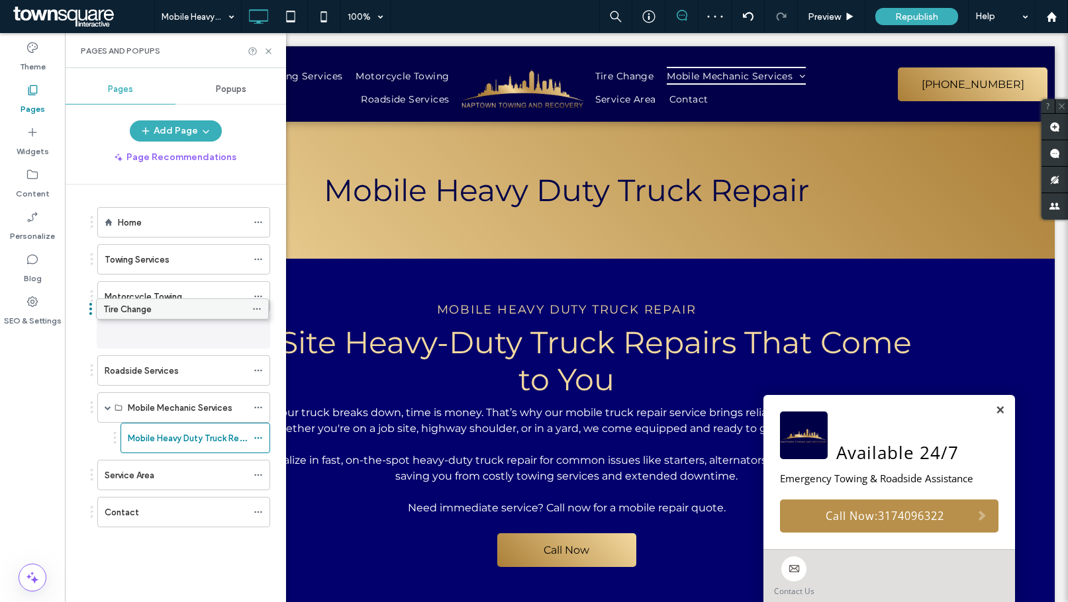
drag, startPoint x: 154, startPoint y: 372, endPoint x: 152, endPoint y: 315, distance: 56.9
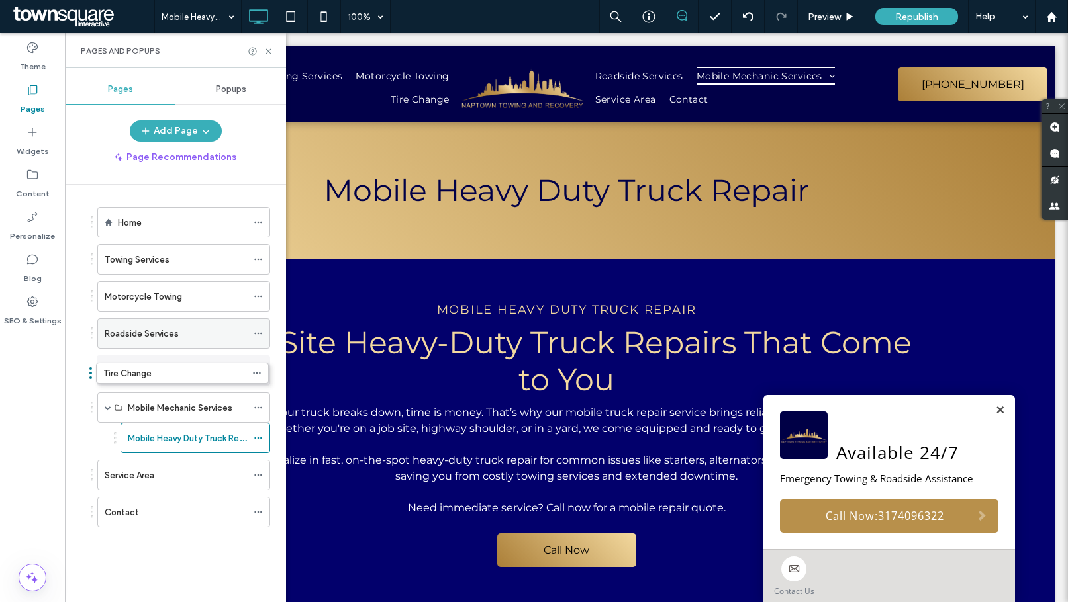
drag, startPoint x: 156, startPoint y: 337, endPoint x: 154, endPoint y: 377, distance: 40.4
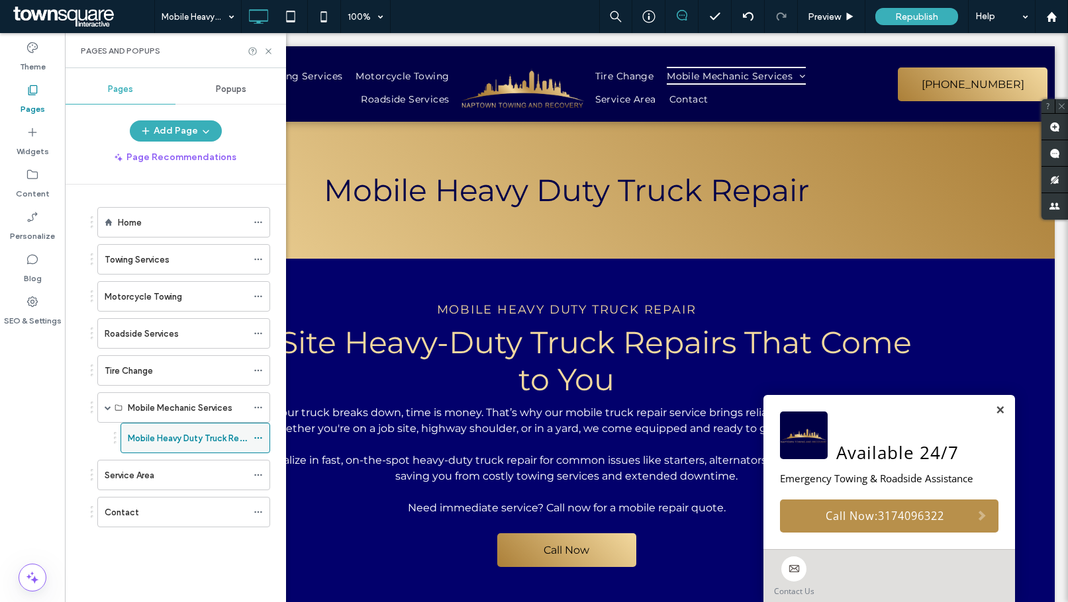
click at [254, 438] on icon at bounding box center [258, 438] width 9 height 9
click at [260, 372] on icon at bounding box center [258, 370] width 9 height 9
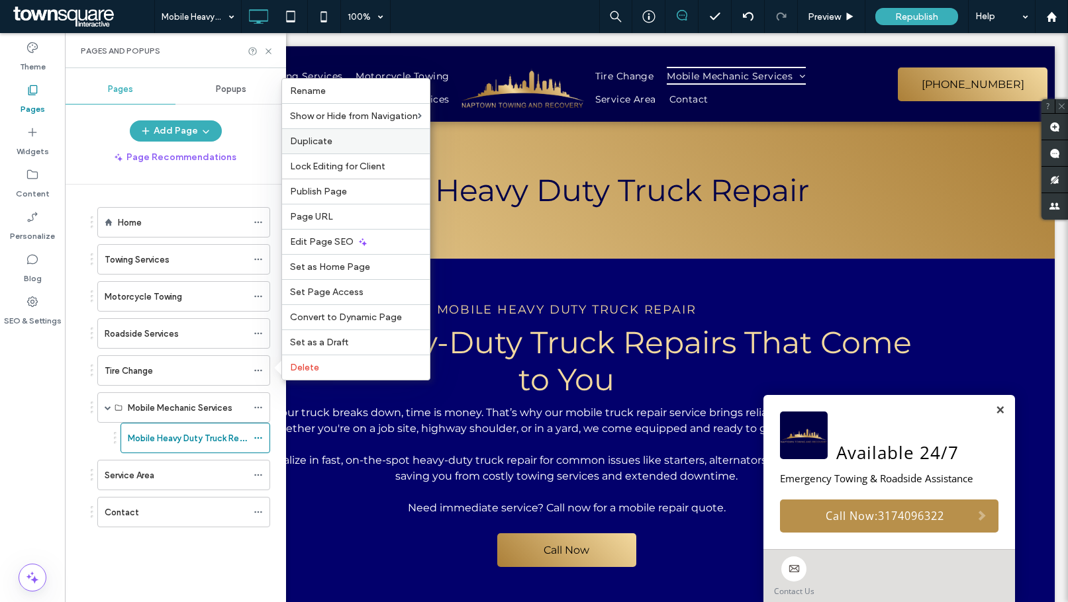
click at [322, 139] on span "Duplicate" at bounding box center [311, 141] width 42 height 11
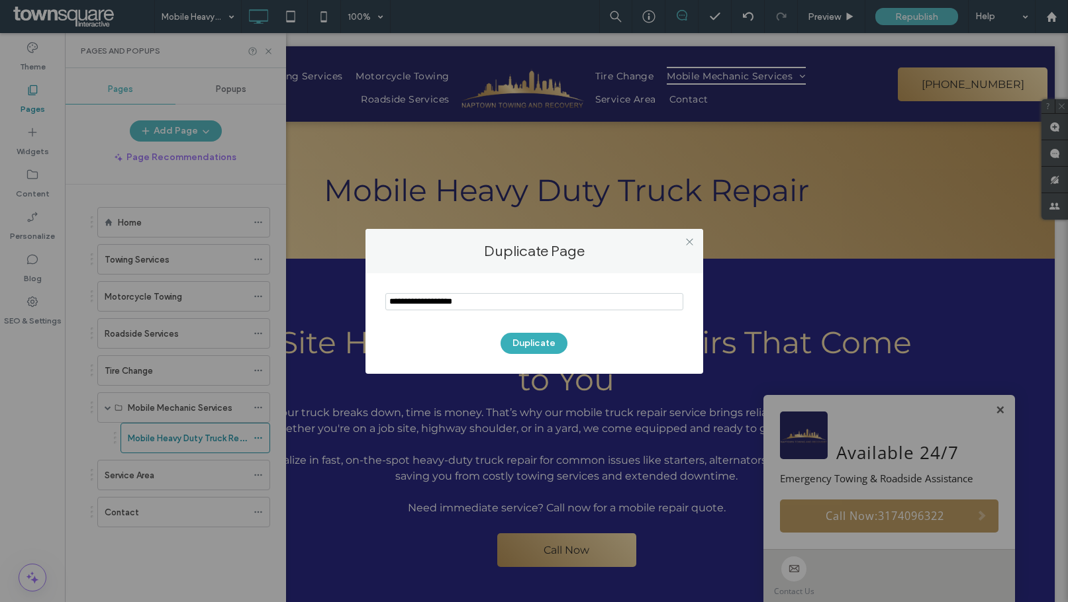
drag, startPoint x: 492, startPoint y: 308, endPoint x: 365, endPoint y: 308, distance: 127.1
click at [365, 308] on div "Duplicate" at bounding box center [534, 323] width 338 height 101
click at [502, 298] on input "notEmpty" at bounding box center [534, 301] width 298 height 17
type input "**********"
click at [543, 348] on button "Duplicate" at bounding box center [533, 343] width 67 height 21
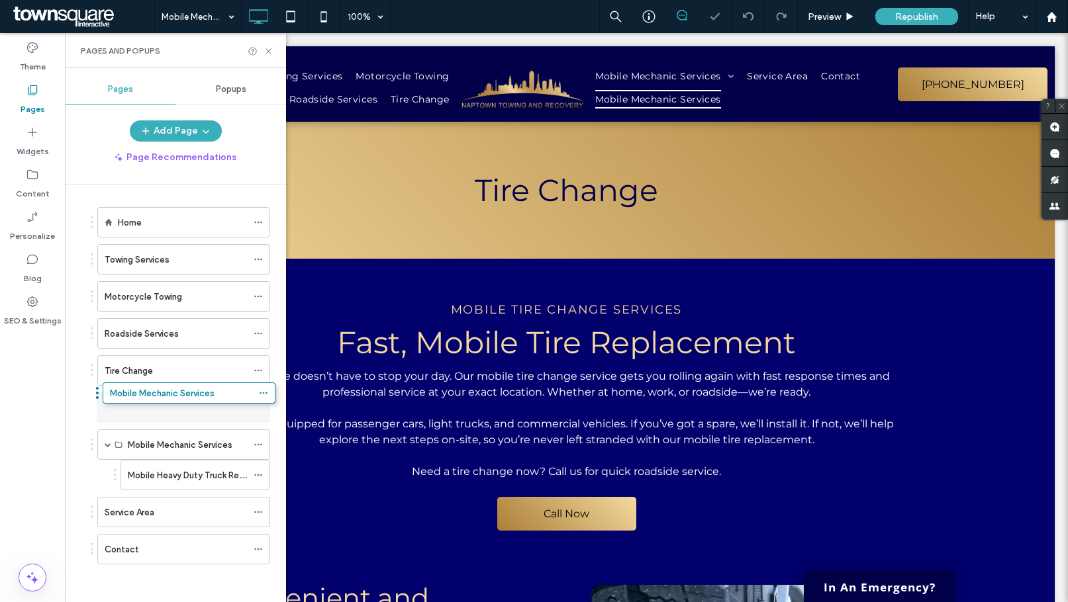
drag, startPoint x: 120, startPoint y: 555, endPoint x: 122, endPoint y: 420, distance: 135.1
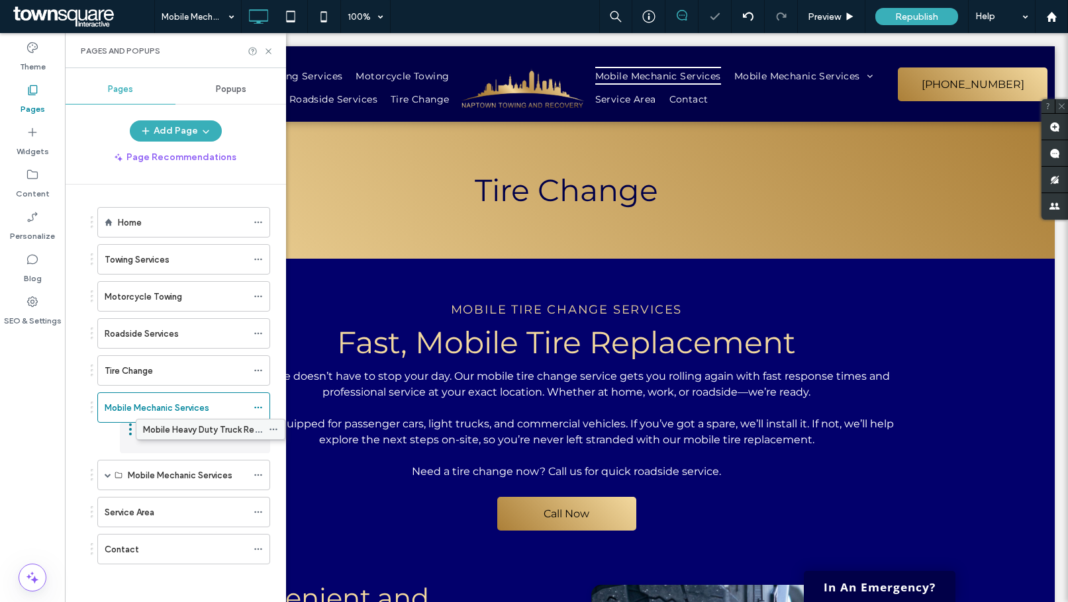
drag, startPoint x: 145, startPoint y: 473, endPoint x: 159, endPoint y: 430, distance: 45.2
click at [260, 475] on icon at bounding box center [258, 475] width 9 height 9
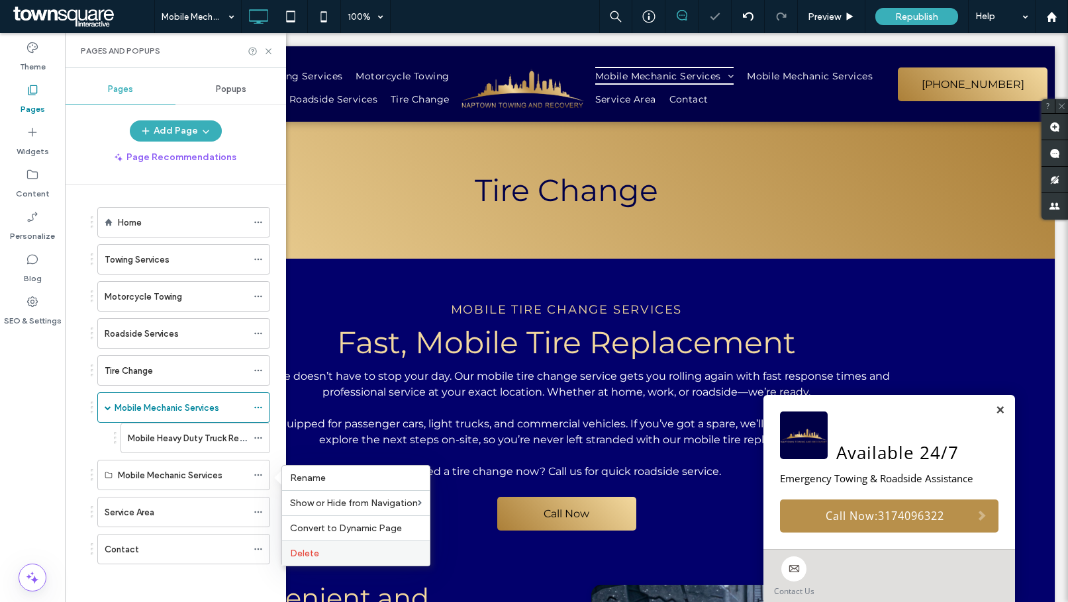
click at [307, 553] on span "Delete" at bounding box center [304, 553] width 29 height 11
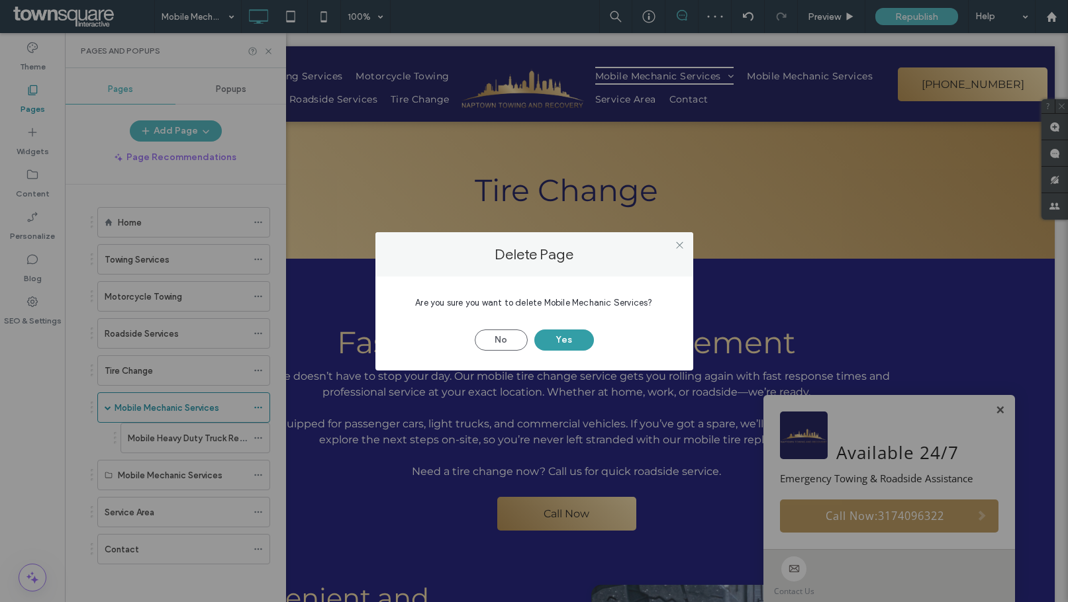
click at [563, 342] on button "Yes" at bounding box center [564, 340] width 60 height 21
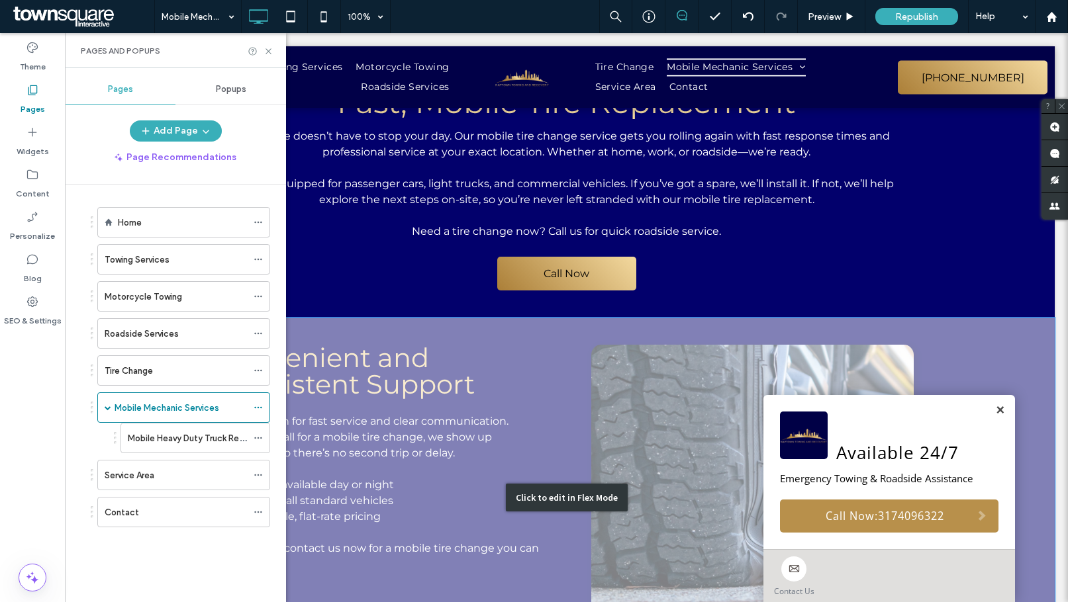
scroll to position [331, 0]
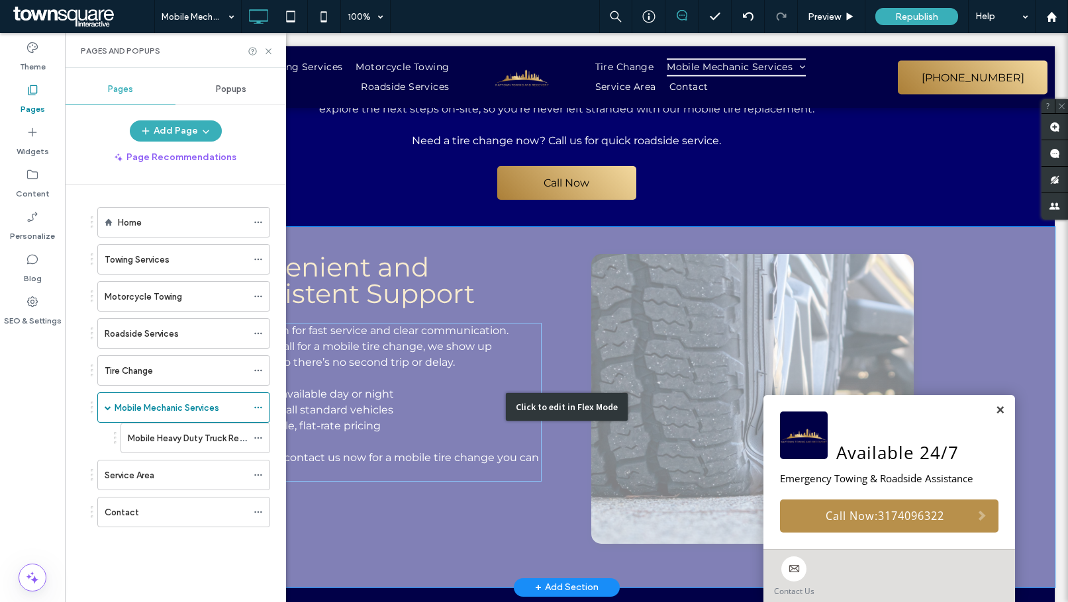
drag, startPoint x: 454, startPoint y: 354, endPoint x: 483, endPoint y: 362, distance: 29.7
click at [454, 354] on div "Click to edit in Flex Mode" at bounding box center [566, 407] width 976 height 361
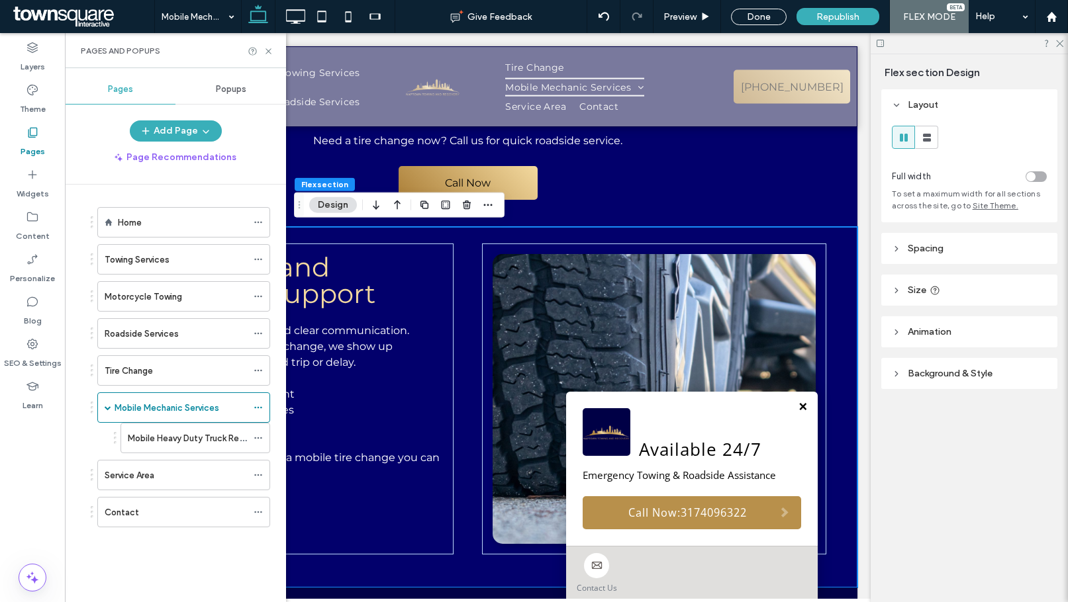
click at [798, 410] on link at bounding box center [803, 407] width 10 height 12
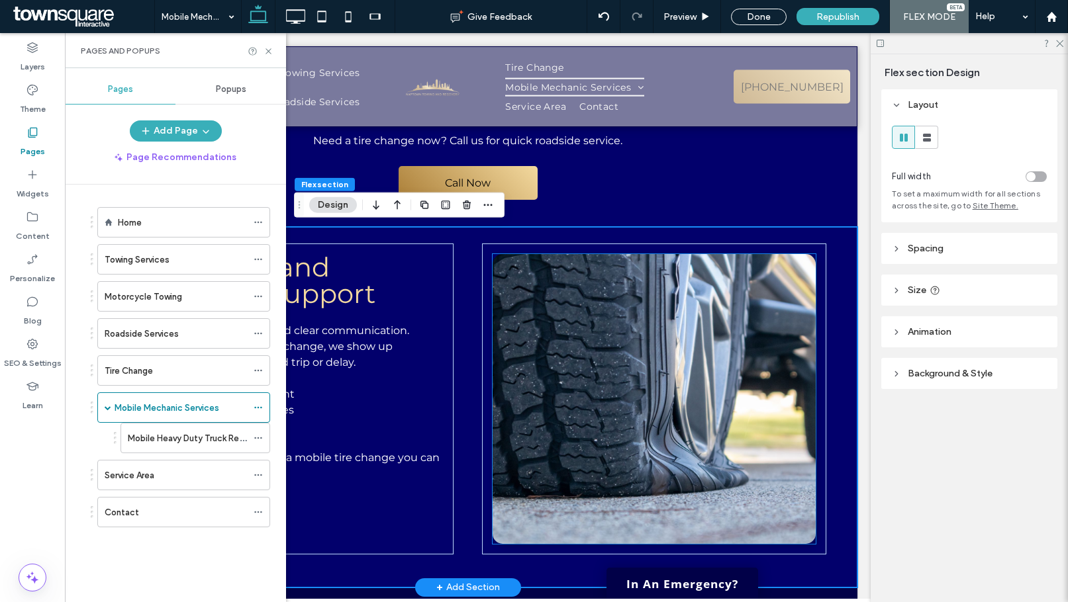
click at [626, 380] on img at bounding box center [654, 399] width 323 height 290
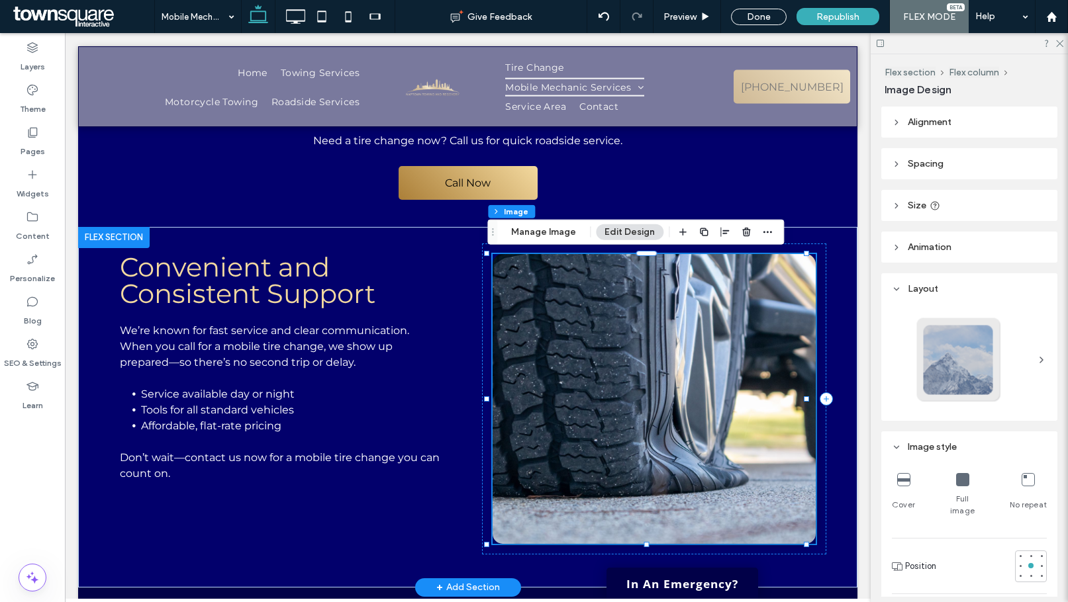
type input "**"
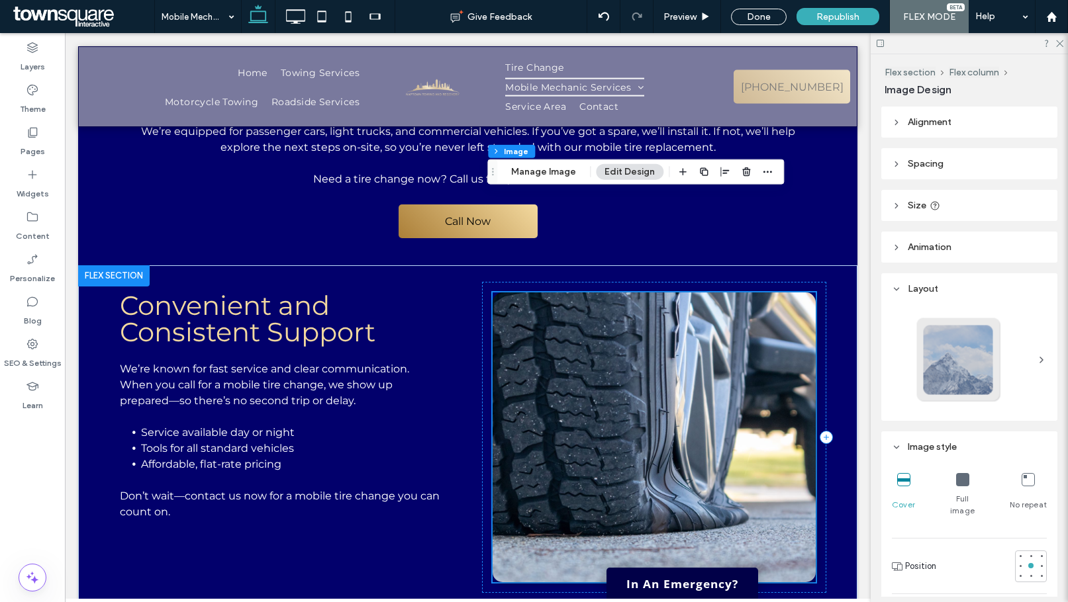
scroll to position [397, 0]
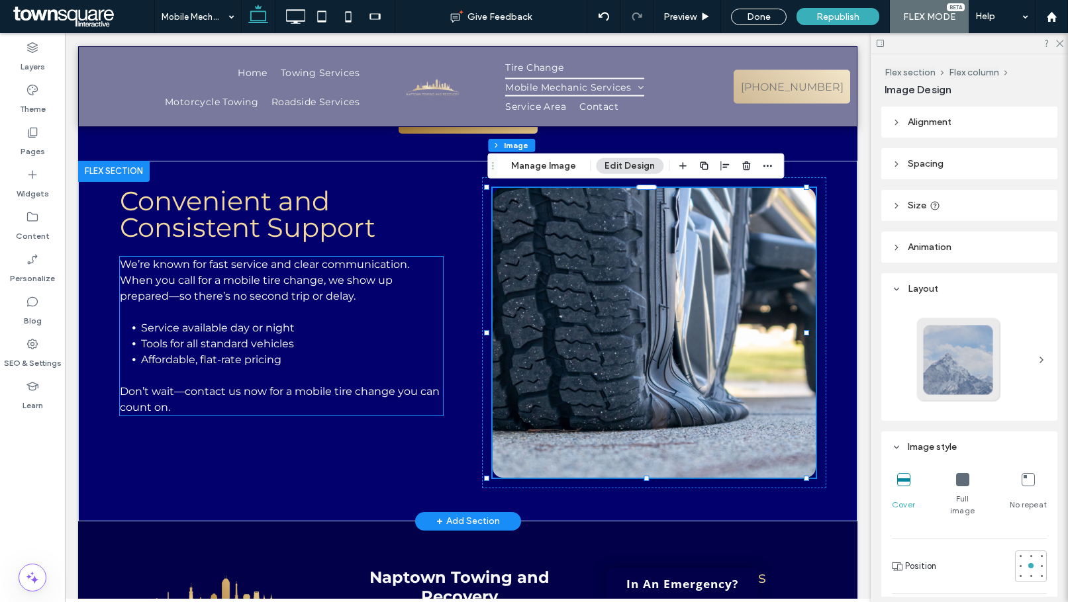
click at [383, 331] on li "Service available day or night" at bounding box center [292, 328] width 302 height 16
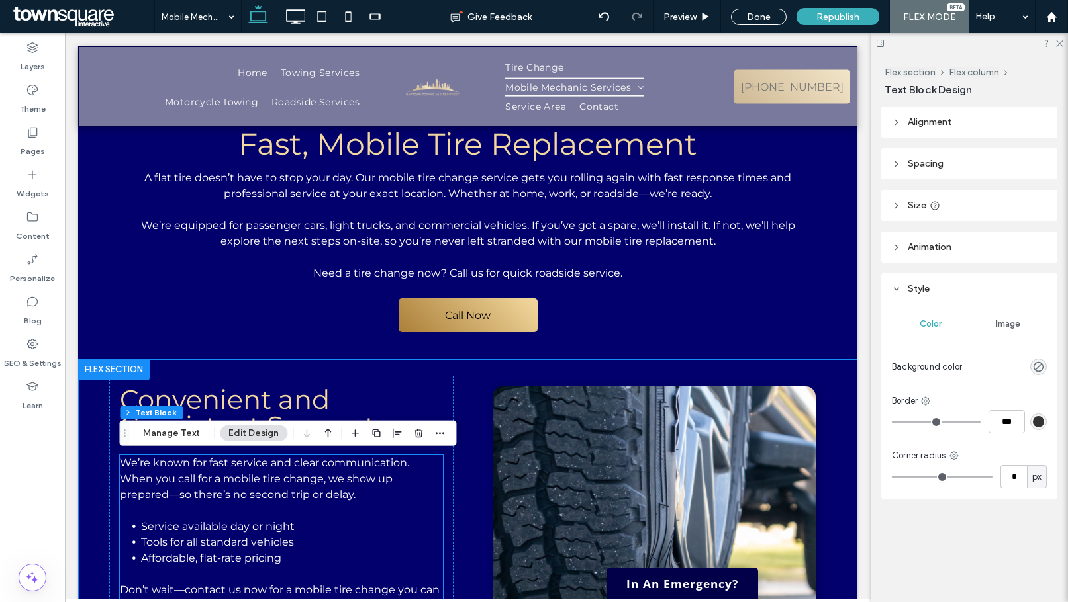
scroll to position [0, 0]
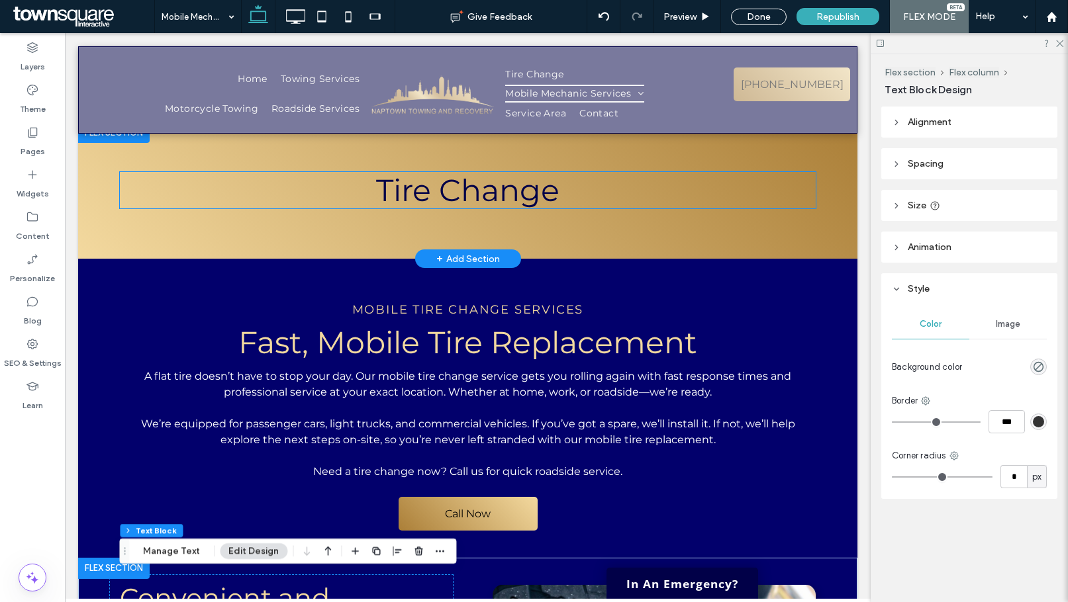
click at [497, 196] on span "Tire Change" at bounding box center [467, 190] width 183 height 38
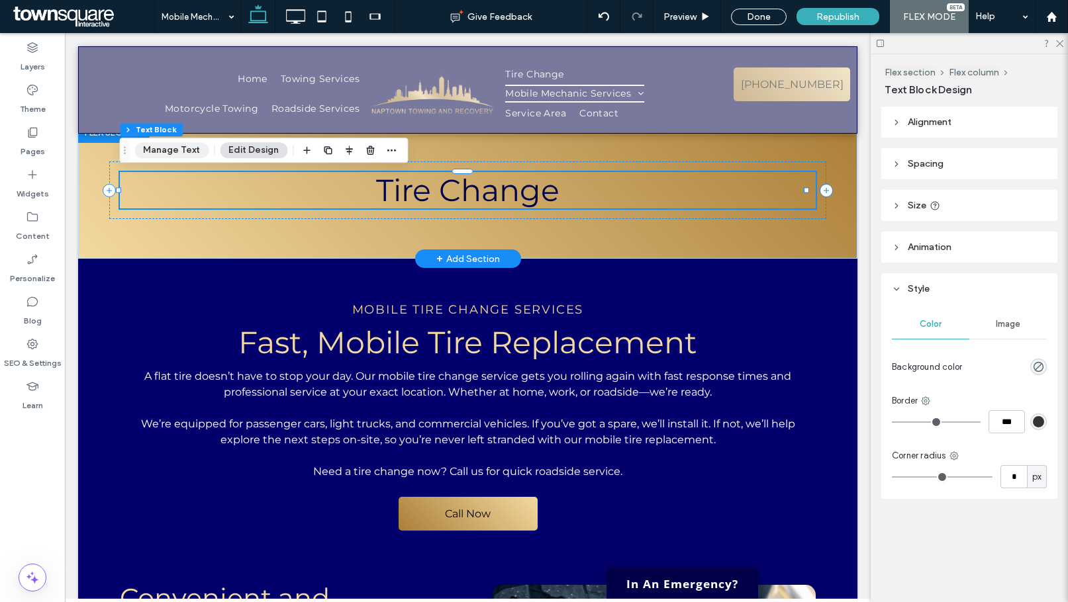
click at [174, 144] on button "Manage Text" at bounding box center [171, 150] width 74 height 16
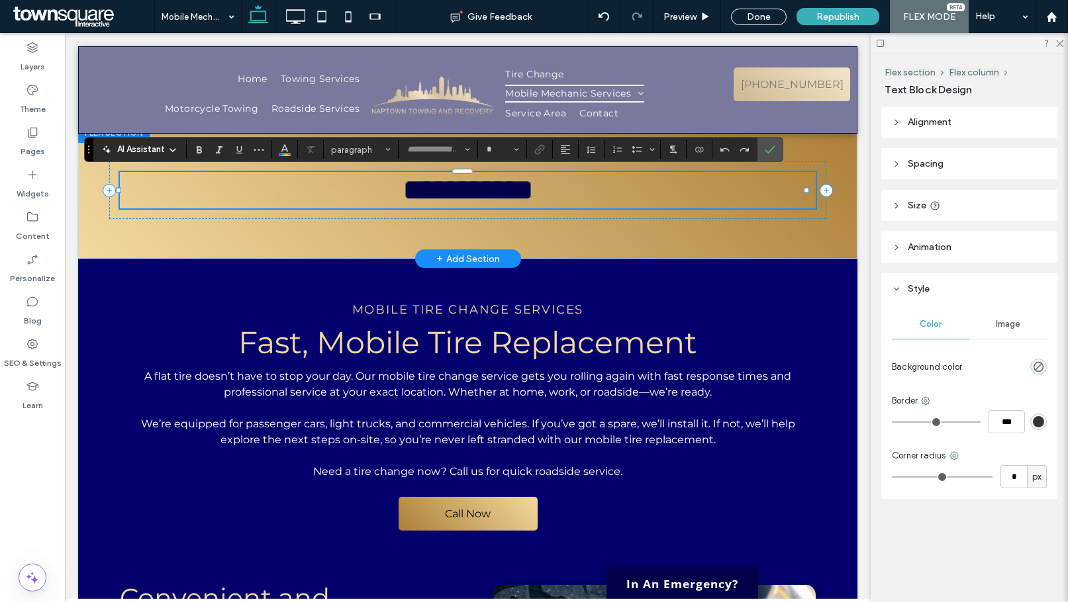
type input "**********"
type input "**"
click at [601, 239] on div "**********" at bounding box center [467, 190] width 779 height 137
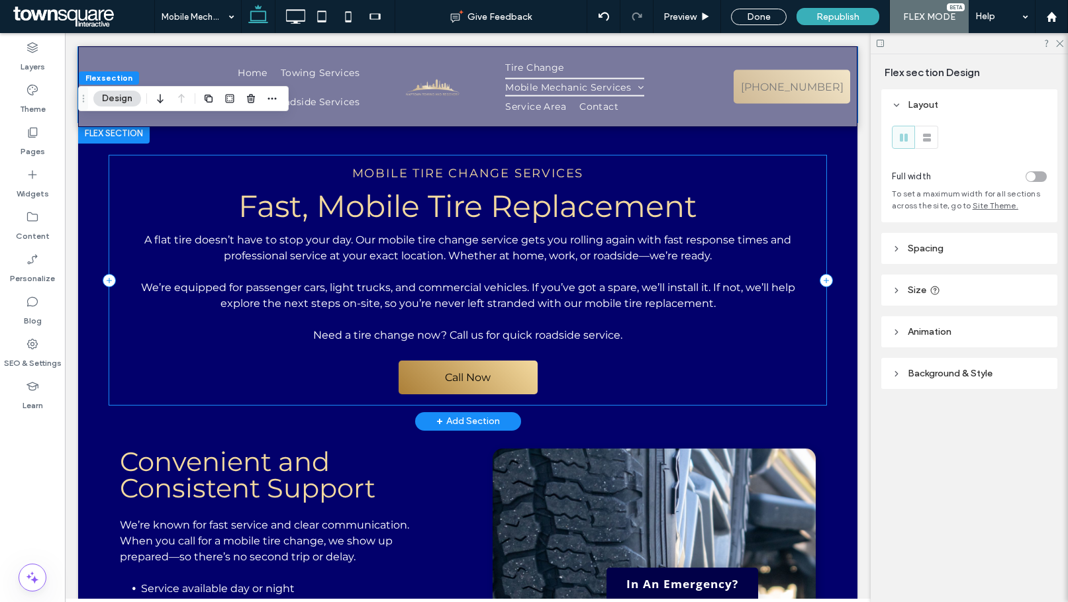
scroll to position [66, 0]
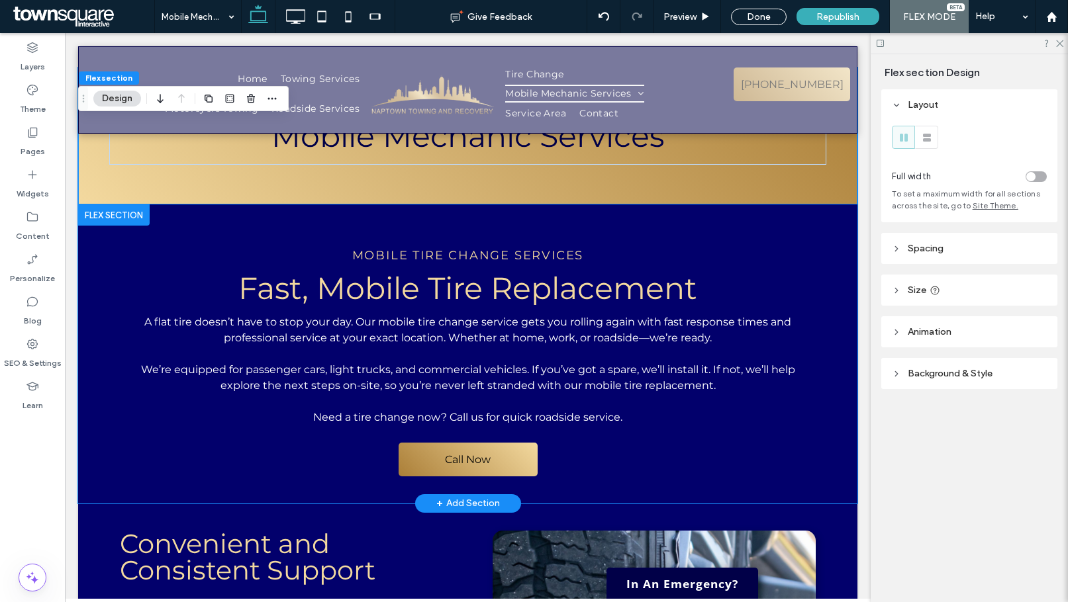
click at [669, 212] on div "Mobile Tire Change Services Fast, Mobile Tire Replacement A flat tire doesn’t h…" at bounding box center [467, 354] width 779 height 299
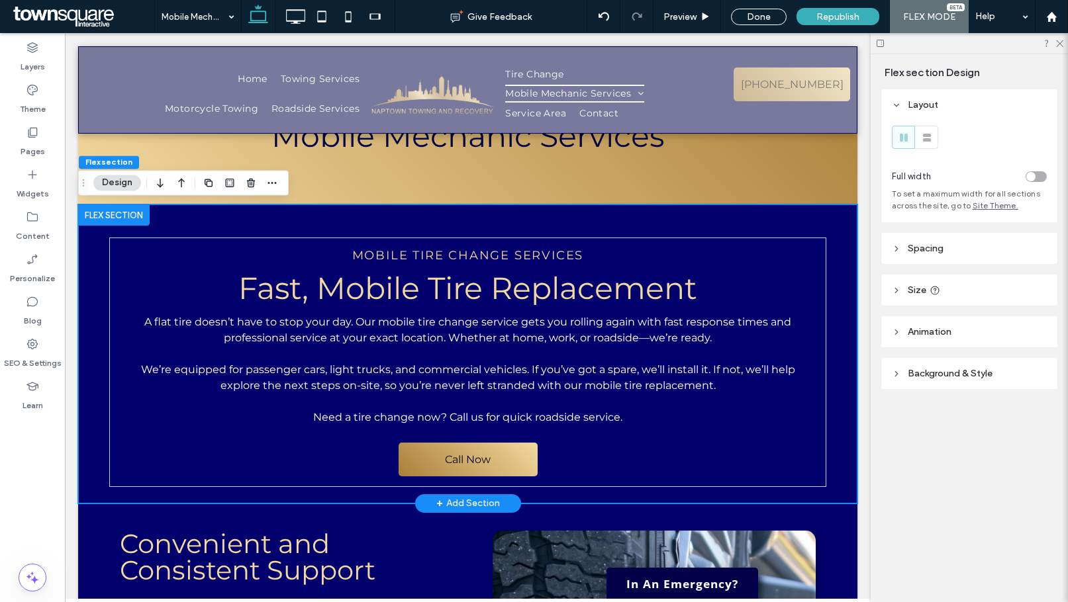
click at [279, 216] on div "Mobile Tire Change Services Fast, Mobile Tire Replacement A flat tire doesn’t h…" at bounding box center [467, 354] width 779 height 299
click at [118, 173] on div "Flex section Design" at bounding box center [183, 182] width 211 height 25
click at [118, 178] on button "Design" at bounding box center [117, 183] width 48 height 16
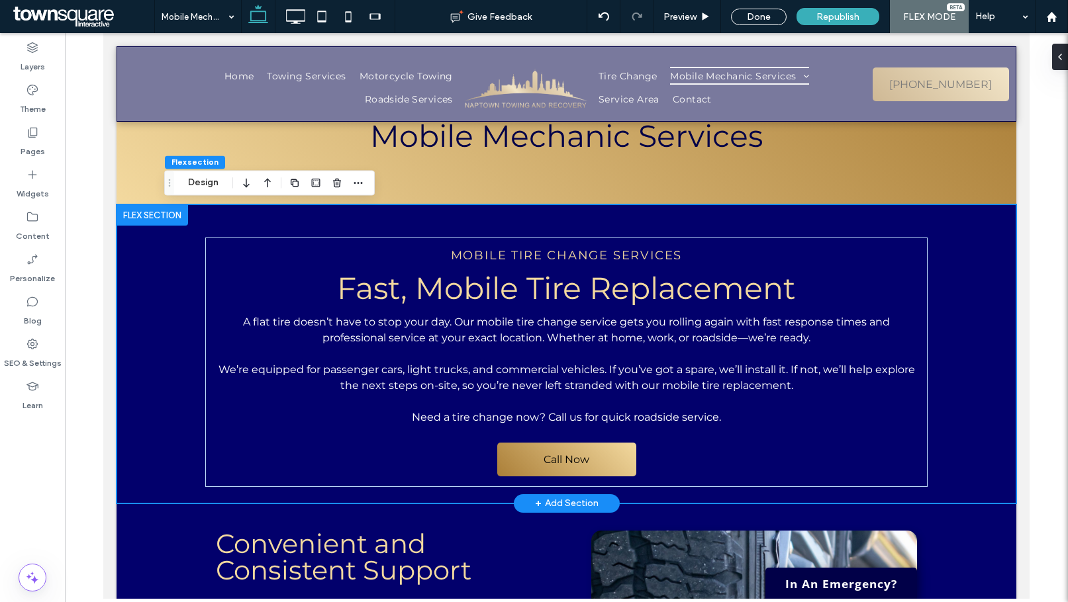
click at [174, 258] on div "Mobile Tire Change Services Fast, Mobile Tire Replacement A flat tire doesn’t h…" at bounding box center [566, 354] width 794 height 299
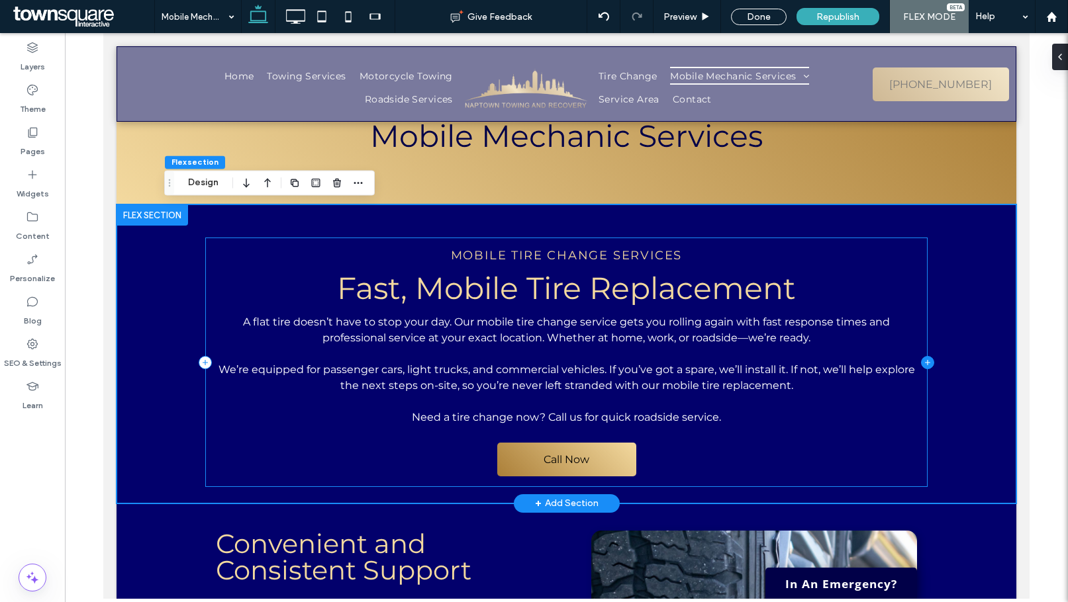
click at [927, 363] on icon at bounding box center [927, 361] width 1 height 5
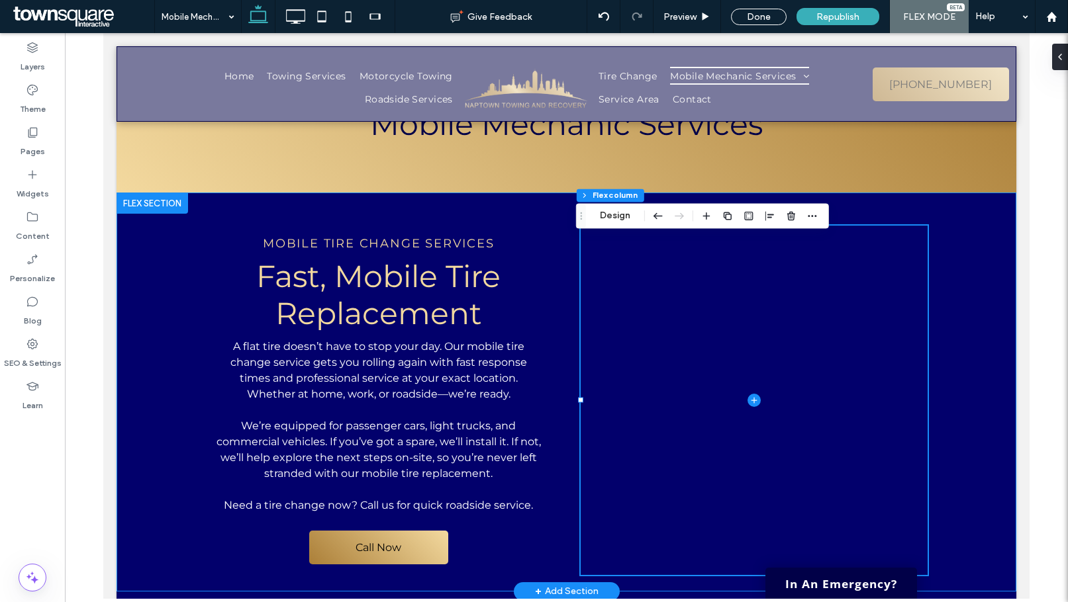
click at [455, 222] on div "Mobile Tire Change Services Fast, Mobile Tire Replacement A flat tire doesn’t h…" at bounding box center [566, 392] width 794 height 399
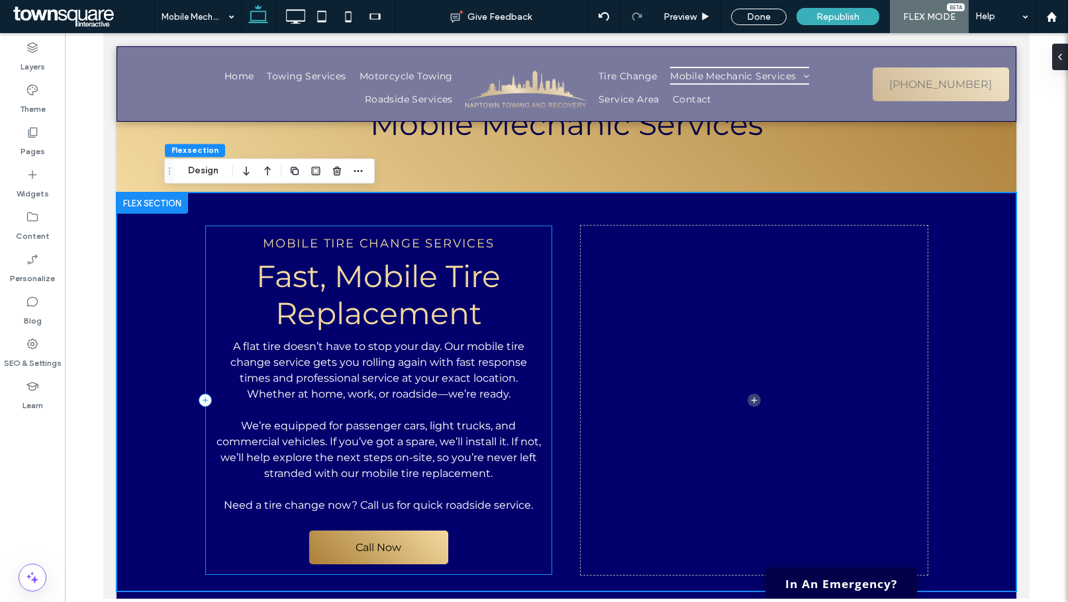
click at [352, 256] on div "Mobile Tire Change Services Fast, Mobile Tire Replacement A flat tire doesn’t h…" at bounding box center [378, 400] width 347 height 349
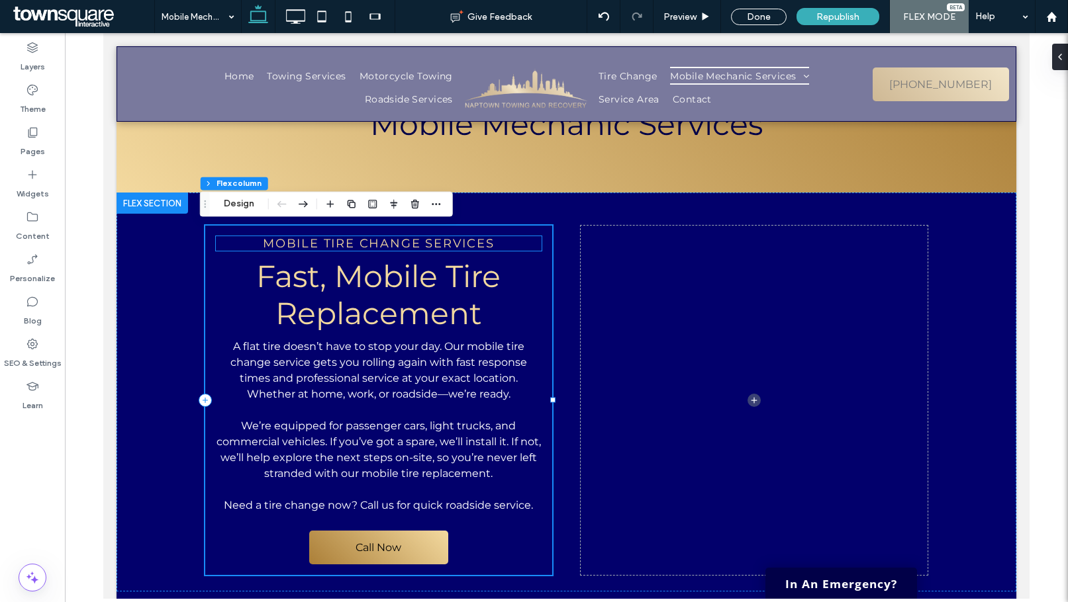
click at [354, 246] on span "Mobile Tire Change Services" at bounding box center [379, 243] width 232 height 15
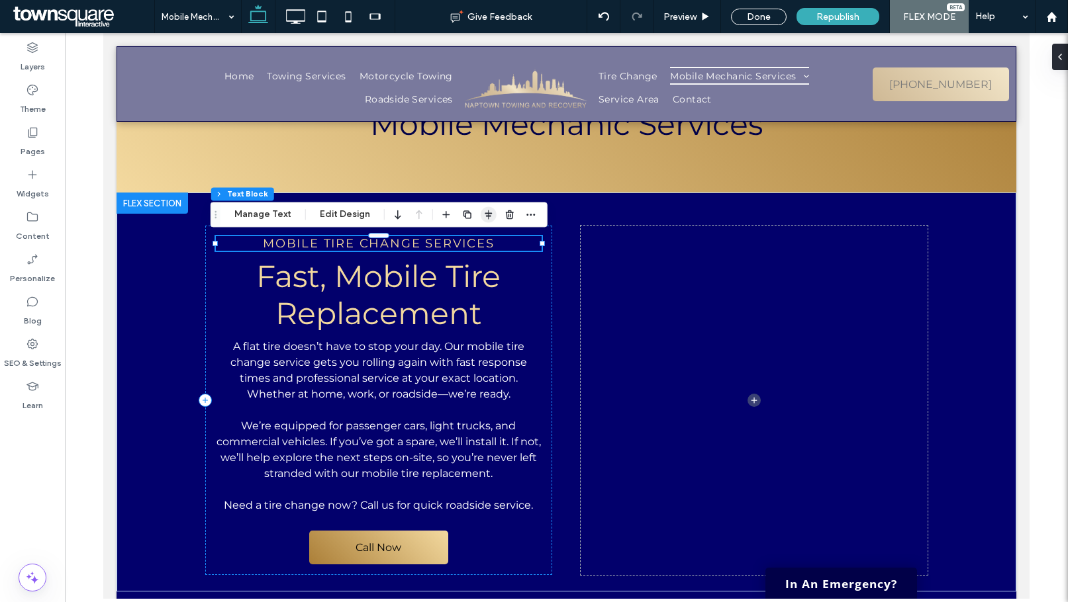
click at [488, 219] on icon "button" at bounding box center [488, 214] width 11 height 11
drag, startPoint x: 450, startPoint y: 242, endPoint x: 324, endPoint y: 244, distance: 125.8
click at [450, 242] on use "flex-start" at bounding box center [453, 240] width 9 height 9
click at [408, 287] on span "Fast, Mobile Tire Replacement" at bounding box center [378, 295] width 244 height 74
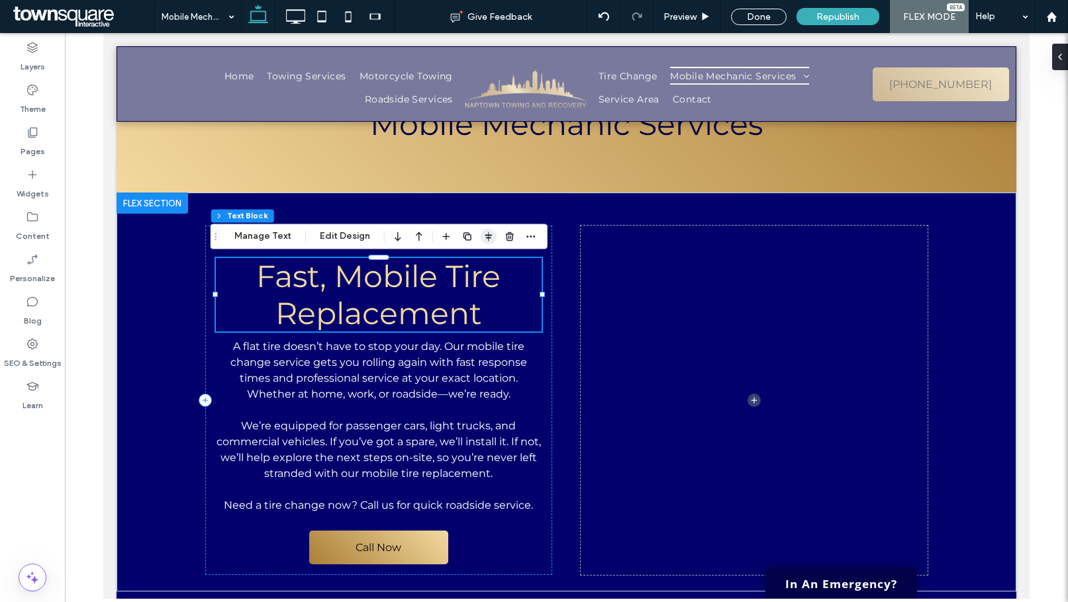
click at [483, 233] on icon "button" at bounding box center [488, 236] width 11 height 11
click at [449, 263] on icon "flex-start" at bounding box center [453, 262] width 11 height 11
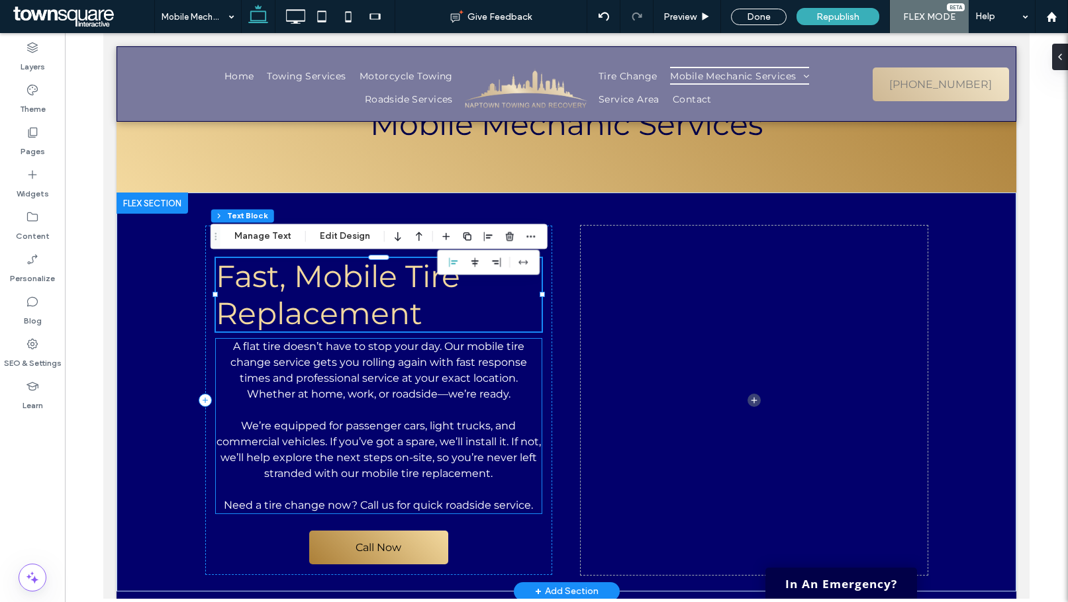
click at [426, 358] on span "A flat tire doesn’t have to stop your day. Our mobile tire change service gets …" at bounding box center [378, 370] width 297 height 60
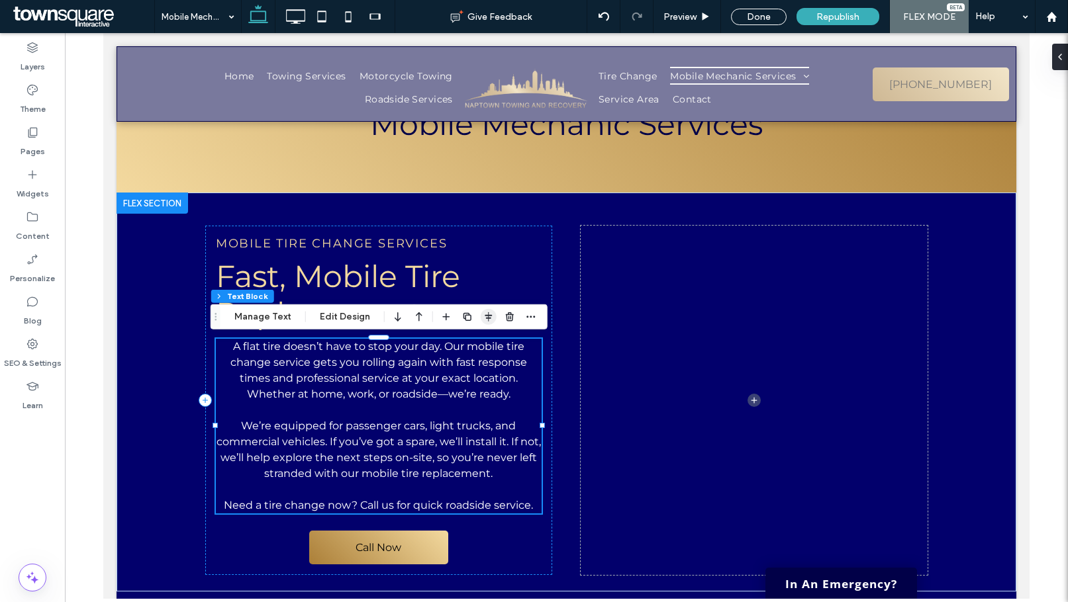
click at [483, 317] on icon "button" at bounding box center [488, 317] width 11 height 11
click at [454, 348] on icon "flex-start" at bounding box center [453, 343] width 11 height 11
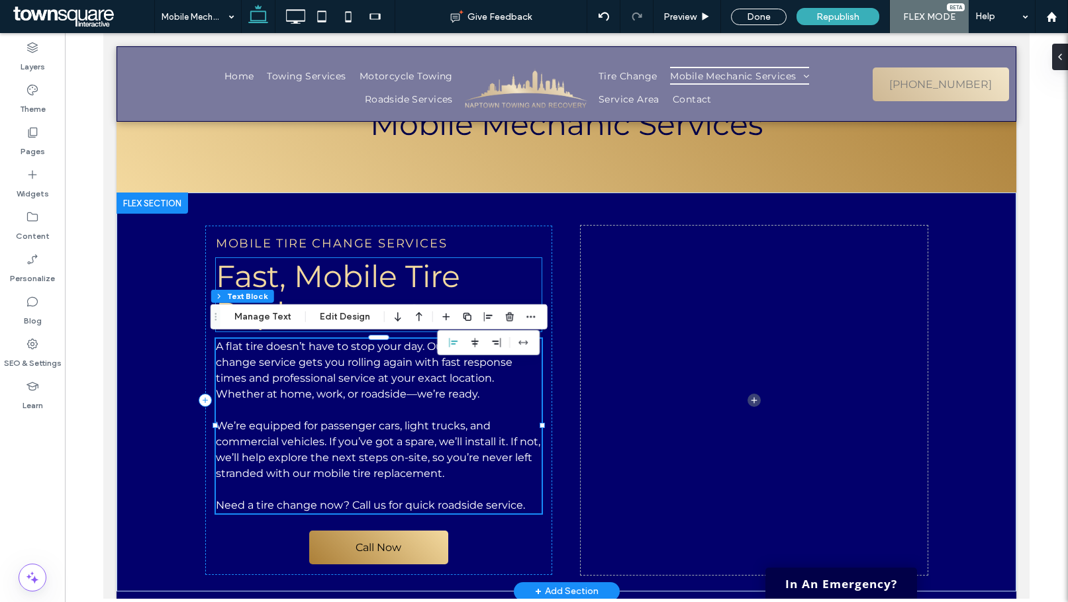
click at [507, 267] on h2 "Fast, Mobile Tire Replacement" at bounding box center [379, 294] width 326 height 73
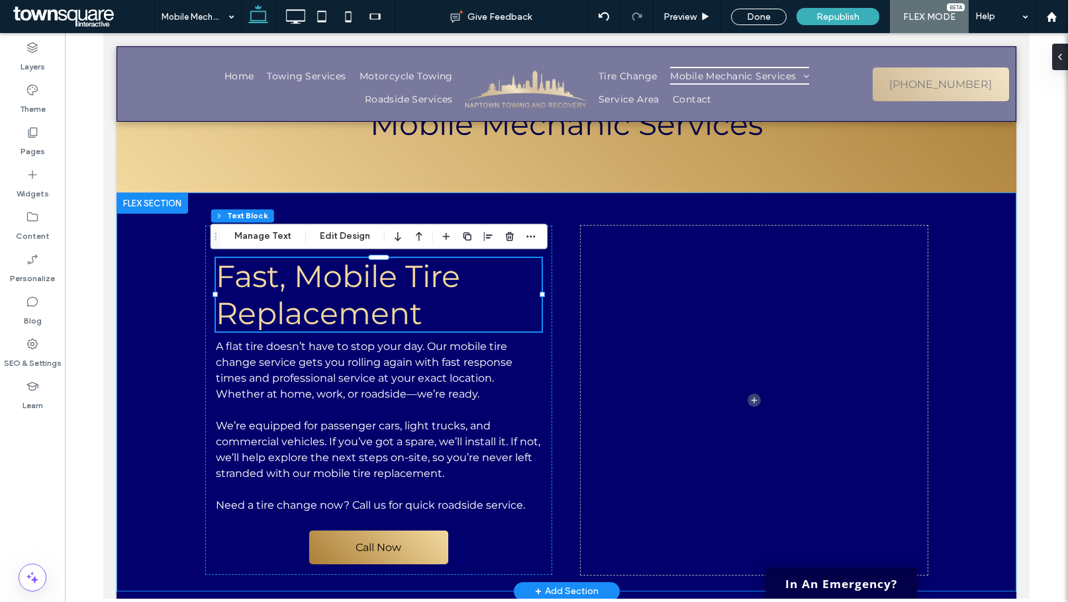
click at [988, 375] on div "Mobile Tire Change Services Fast, Mobile Tire Replacement A flat tire doesn’t h…" at bounding box center [567, 392] width 900 height 399
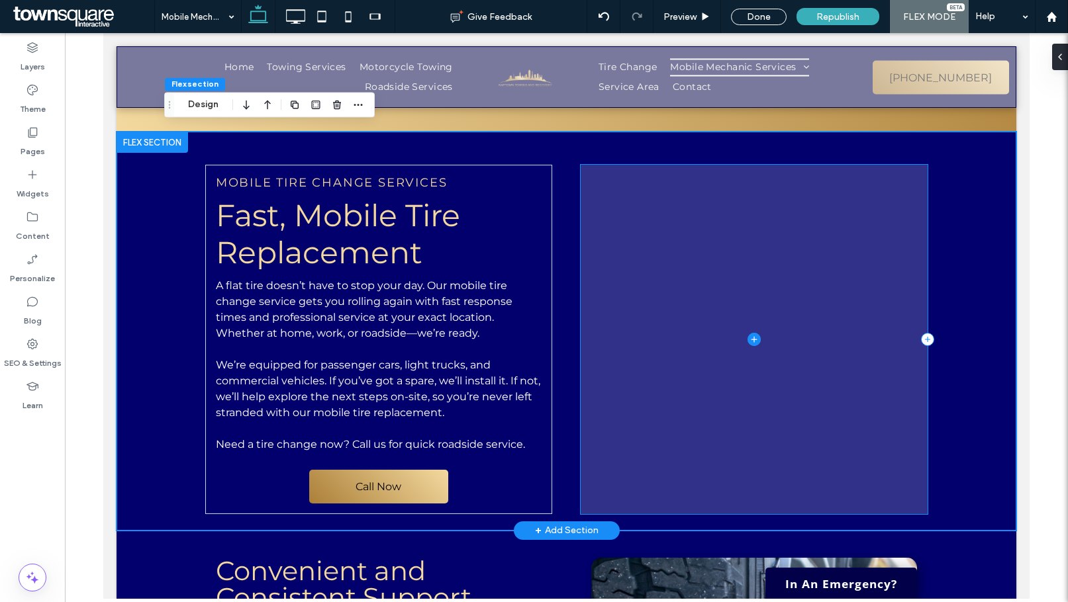
scroll to position [132, 0]
